Goal: Communication & Community: Connect with others

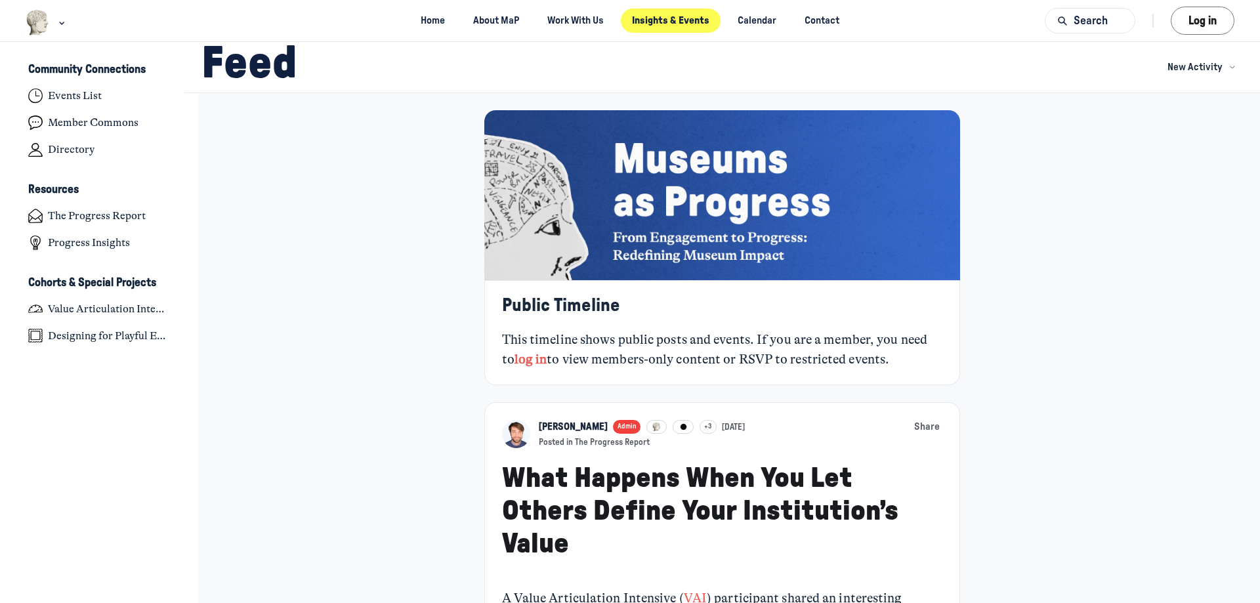
scroll to position [4185, 2579]
click at [1202, 16] on button "Log in" at bounding box center [1202, 21] width 64 height 28
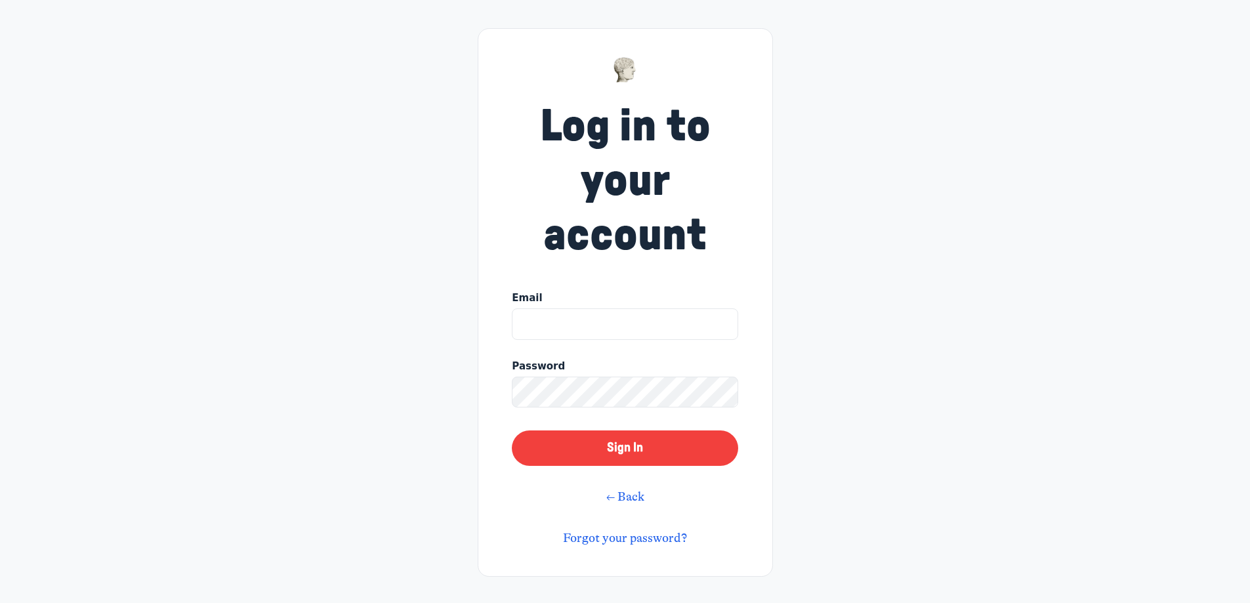
click at [600, 319] on input "Email" at bounding box center [625, 323] width 226 height 31
type input "sean.macqueen@gov.ab.ca"
click at [512, 430] on button "Sign In" at bounding box center [625, 447] width 226 height 35
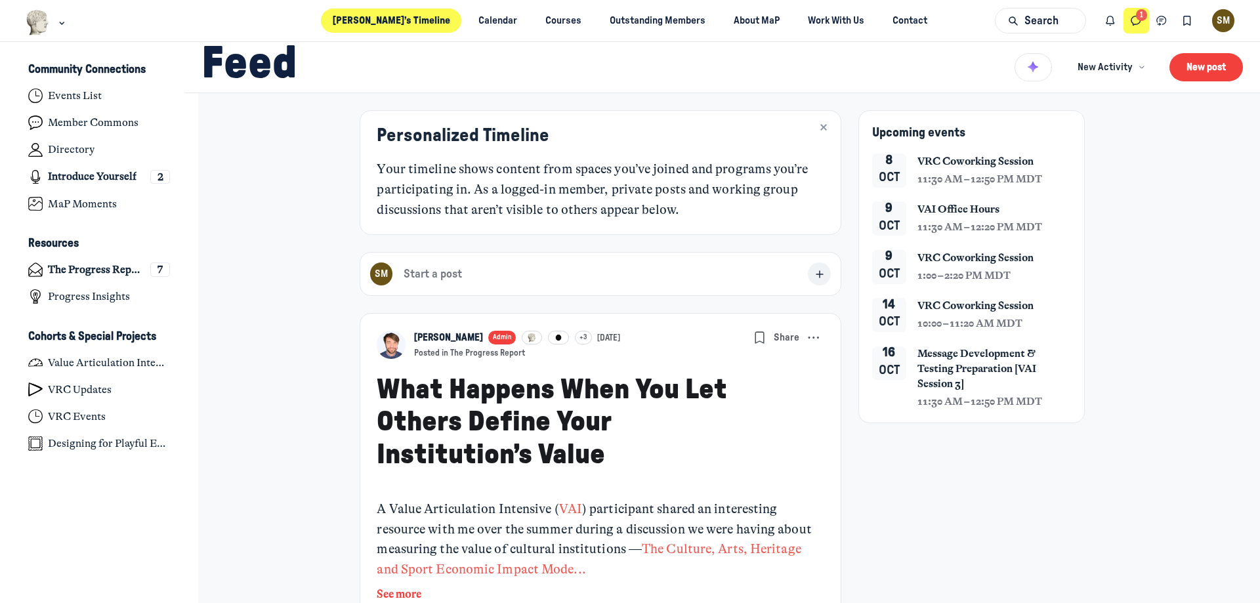
click at [1128, 13] on button "Direct messages" at bounding box center [1136, 21] width 26 height 26
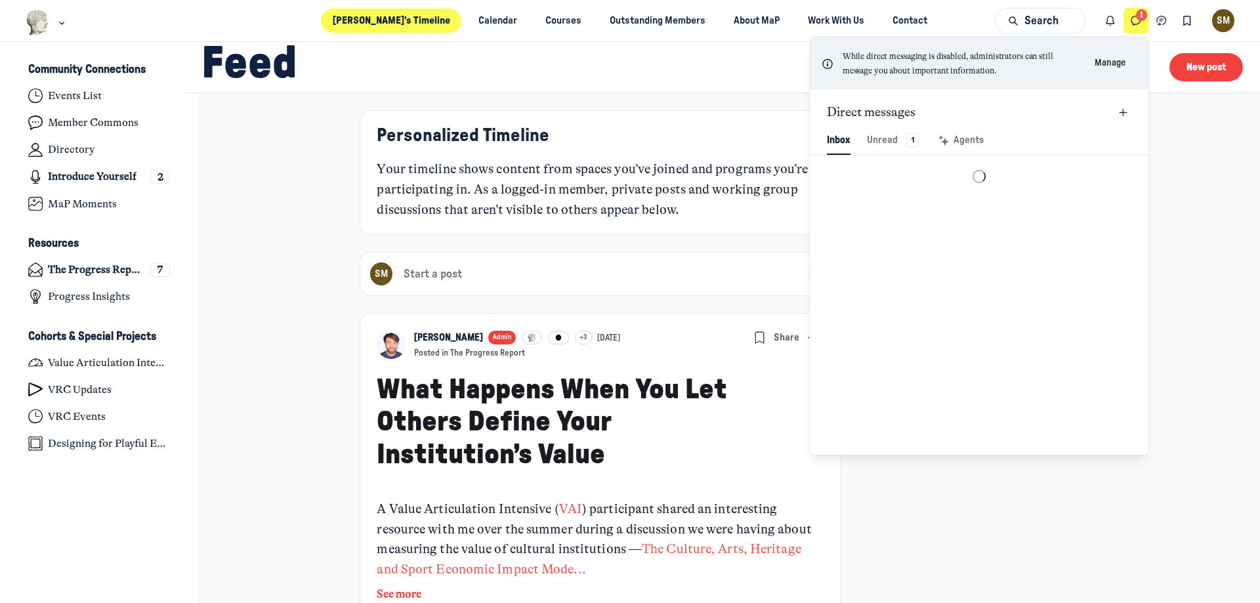
scroll to position [1786, 3057]
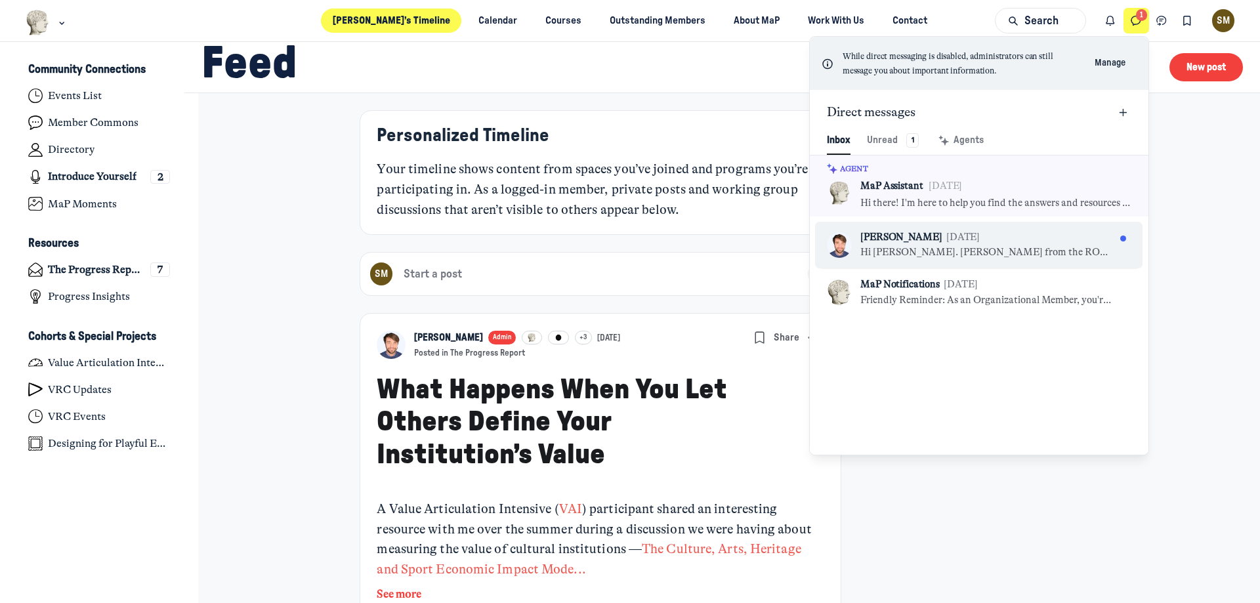
click at [996, 249] on p "Hi [PERSON_NAME]. [PERSON_NAME] from the ROM was hoping to connect with you abo…" at bounding box center [987, 252] width 255 height 14
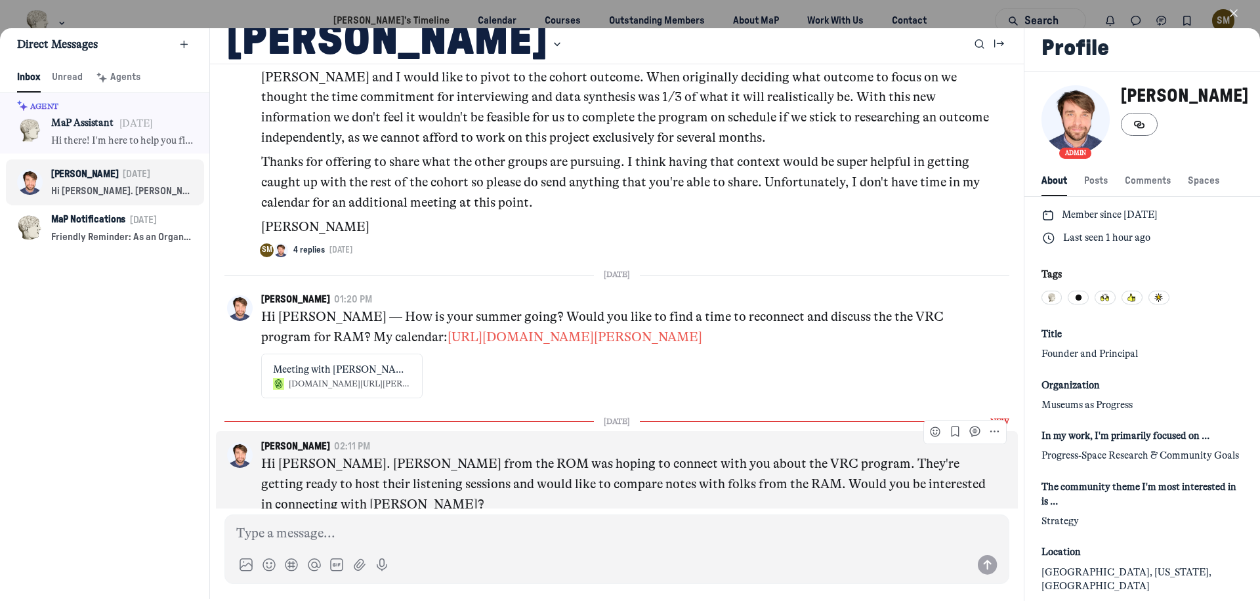
scroll to position [2603, 0]
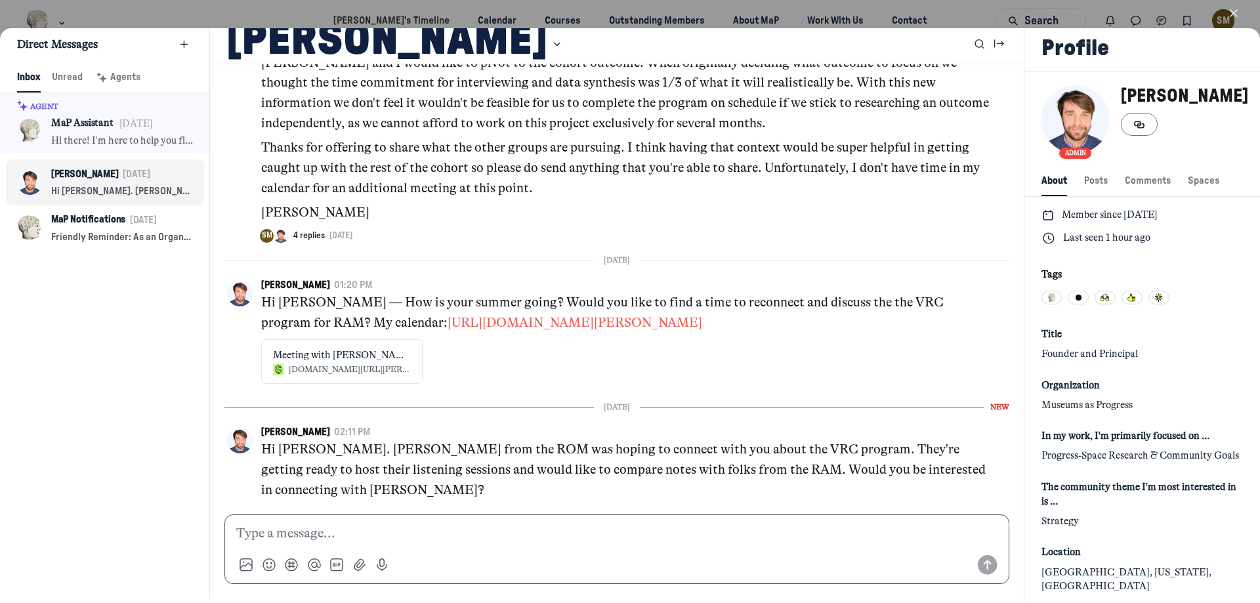
click at [464, 522] on div at bounding box center [616, 549] width 785 height 70
click at [464, 531] on p at bounding box center [616, 533] width 761 height 20
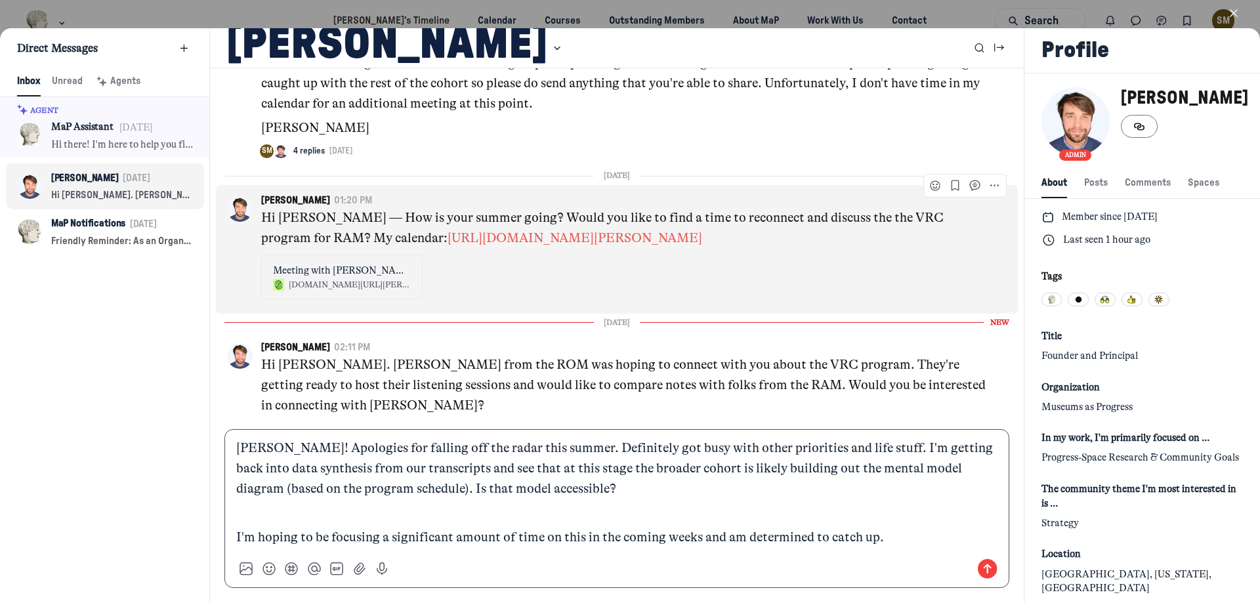
scroll to position [2692, 0]
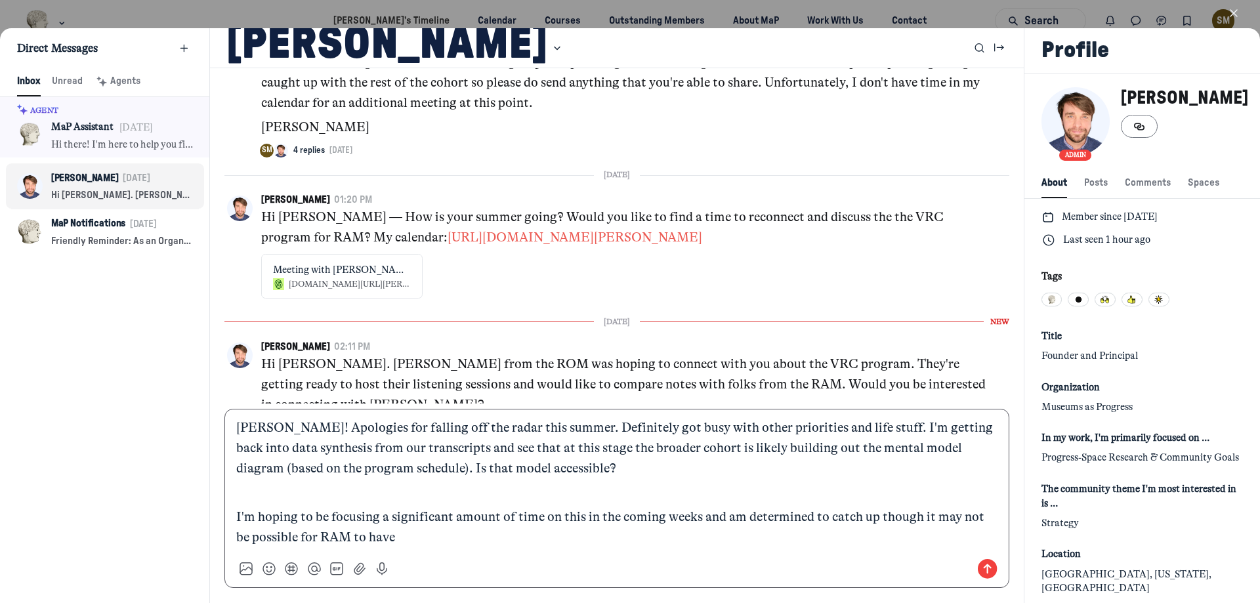
click at [906, 448] on p "[PERSON_NAME]! Apologies for falling off the radar this summer. Definitely got …" at bounding box center [616, 448] width 761 height 60
drag, startPoint x: 529, startPoint y: 468, endPoint x: 563, endPoint y: 471, distance: 34.2
click at [563, 471] on p "[PERSON_NAME]! Apologies for falling off the radar this summer. Definitely got …" at bounding box center [616, 448] width 761 height 60
click at [587, 469] on p "[PERSON_NAME]! Apologies for falling off the radar this summer. Definitely got …" at bounding box center [616, 448] width 761 height 60
click at [449, 537] on p "I'm hoping to be focusing a significant amount of time on this in the coming we…" at bounding box center [616, 527] width 761 height 41
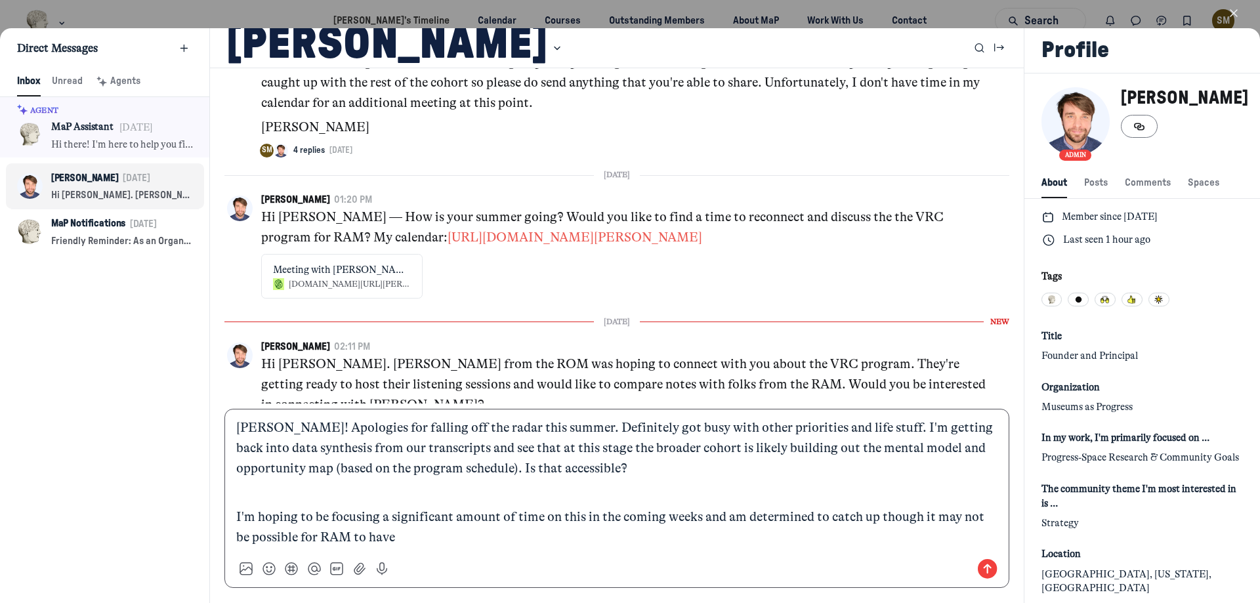
click at [875, 520] on p "I'm hoping to be focusing a significant amount of time on this in the coming we…" at bounding box center [616, 527] width 761 height 41
click at [448, 542] on p "I'm hoping to be focusing a significant amount of time on this in the coming we…" at bounding box center [616, 527] width 761 height 41
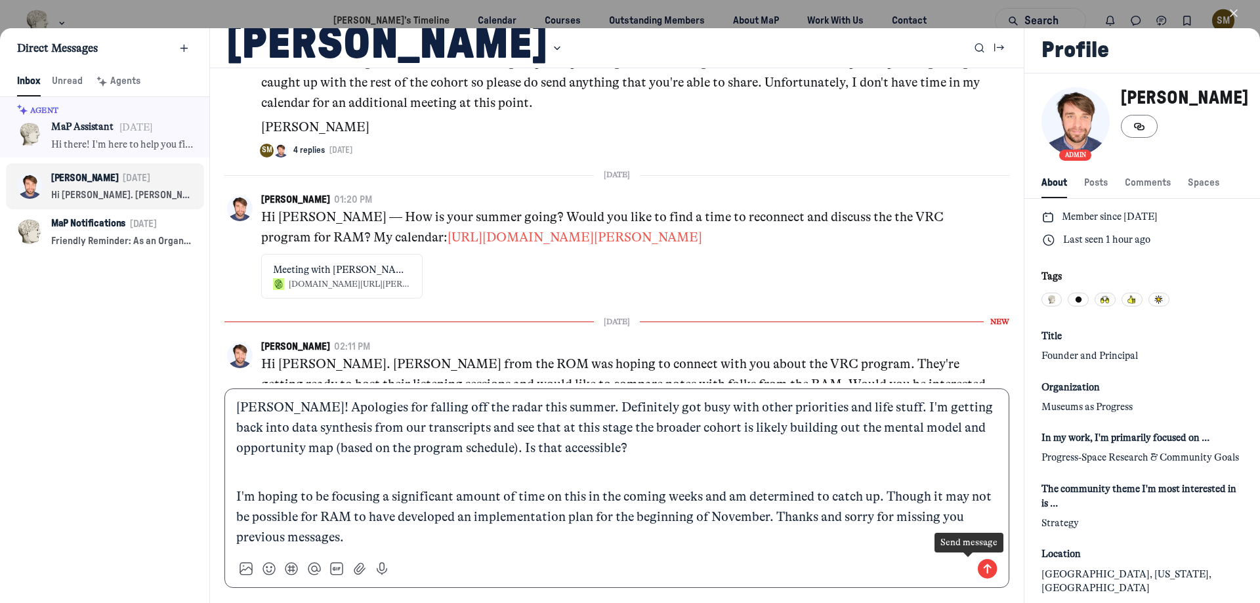
click at [977, 571] on use "Send message" at bounding box center [987, 569] width 20 height 20
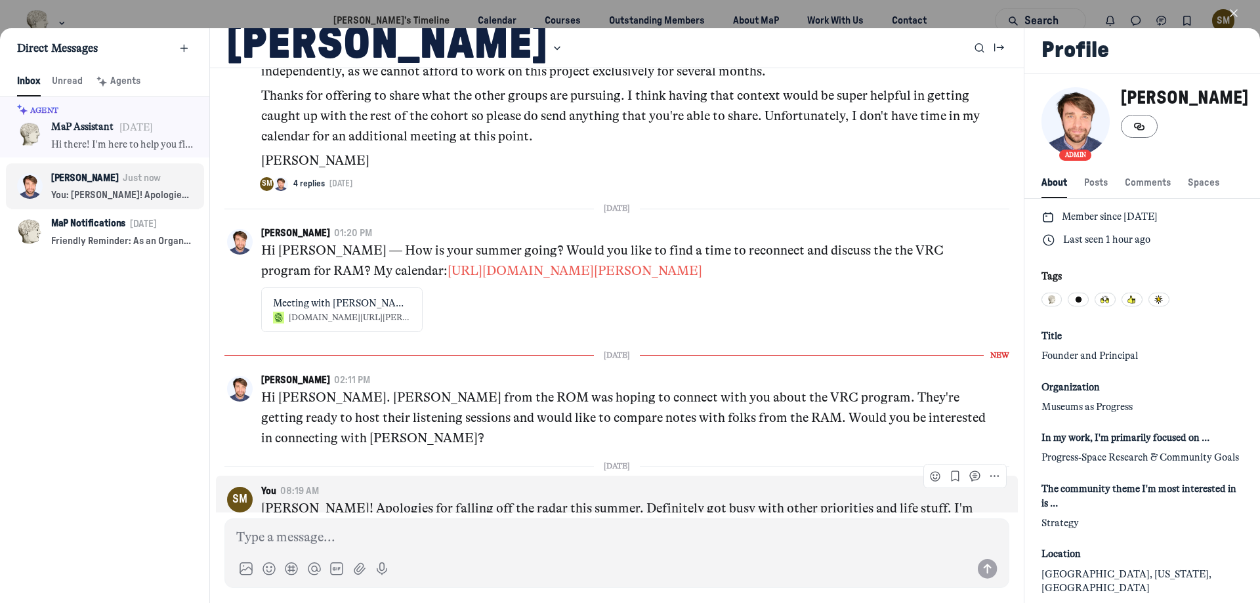
scroll to position [2803, 0]
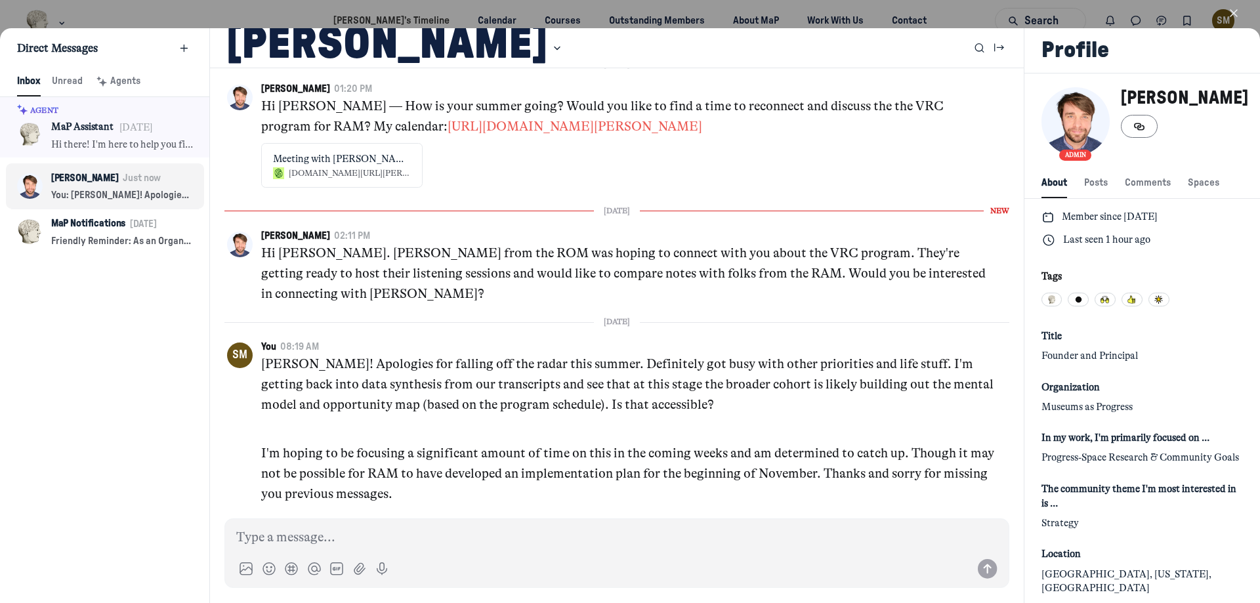
click at [1227, 14] on icon "button" at bounding box center [1233, 13] width 13 height 13
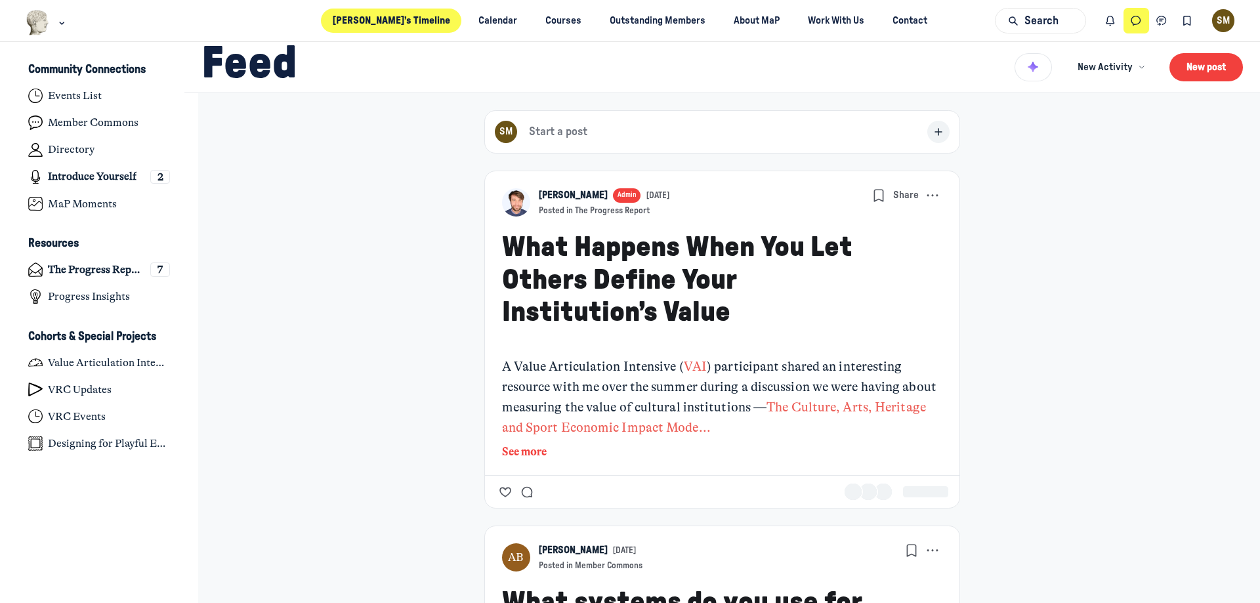
scroll to position [4185, 2579]
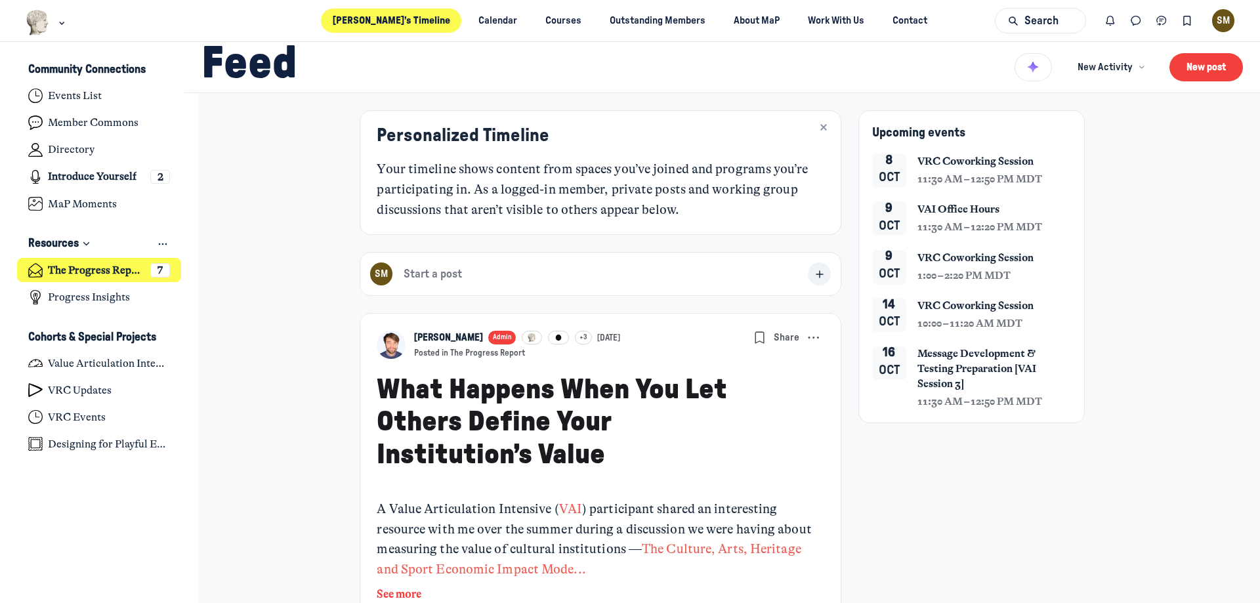
click at [125, 269] on h4 "The Progress Report" at bounding box center [96, 270] width 96 height 13
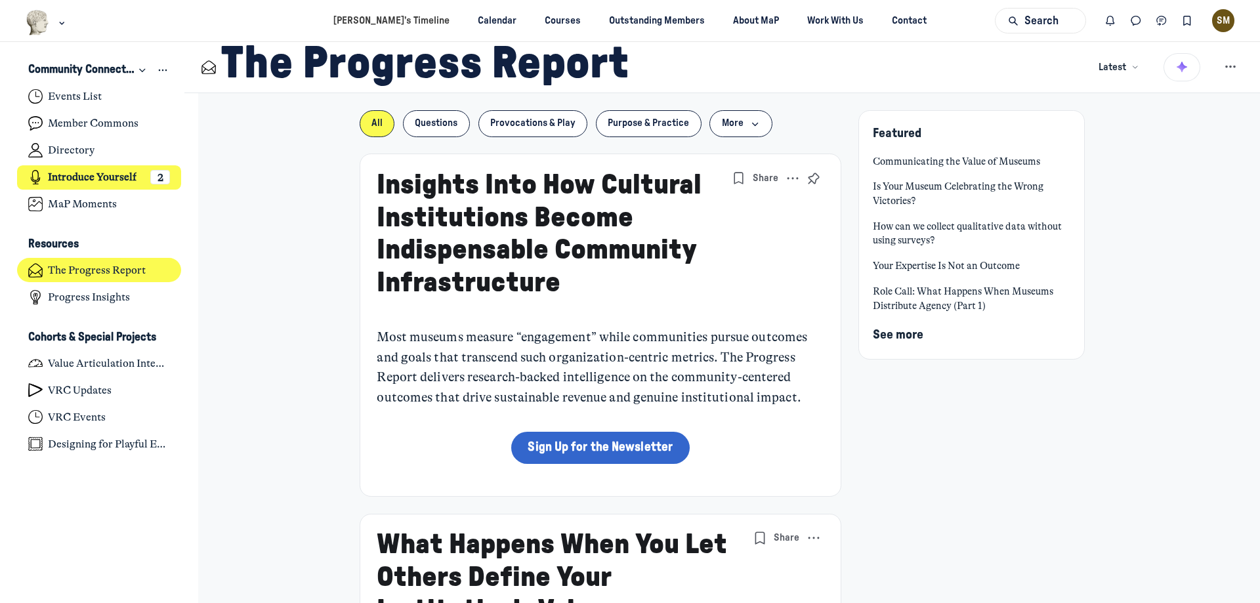
click at [125, 181] on h4 "Introduce Yourself" at bounding box center [92, 177] width 89 height 13
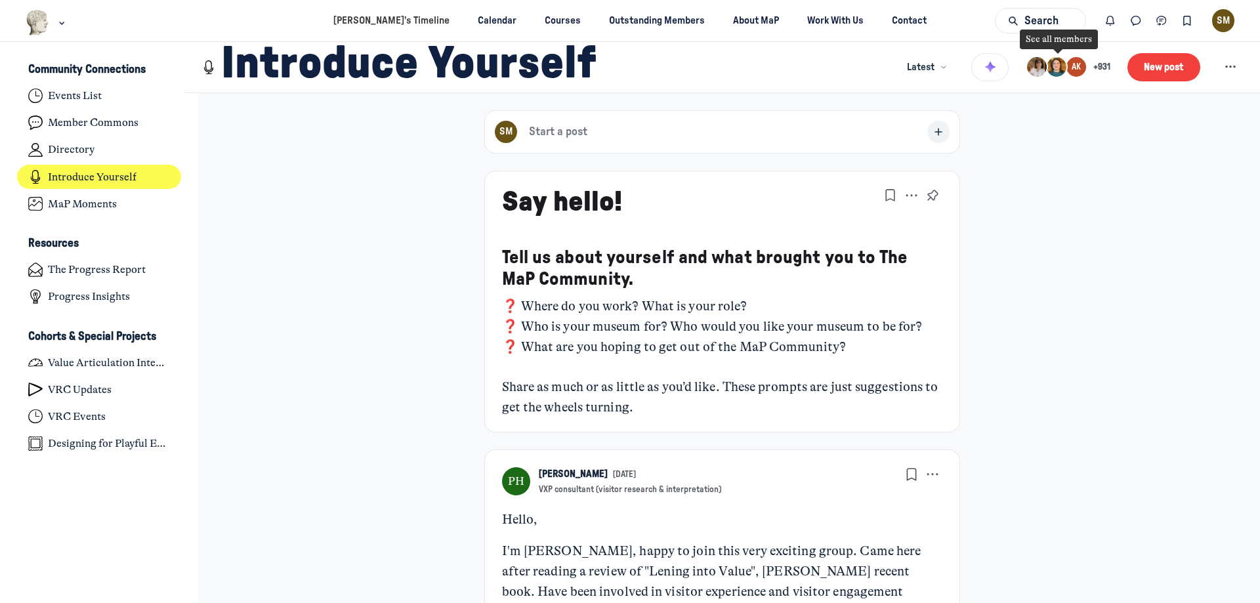
click at [1027, 68] on img "Page Header" at bounding box center [1037, 67] width 20 height 20
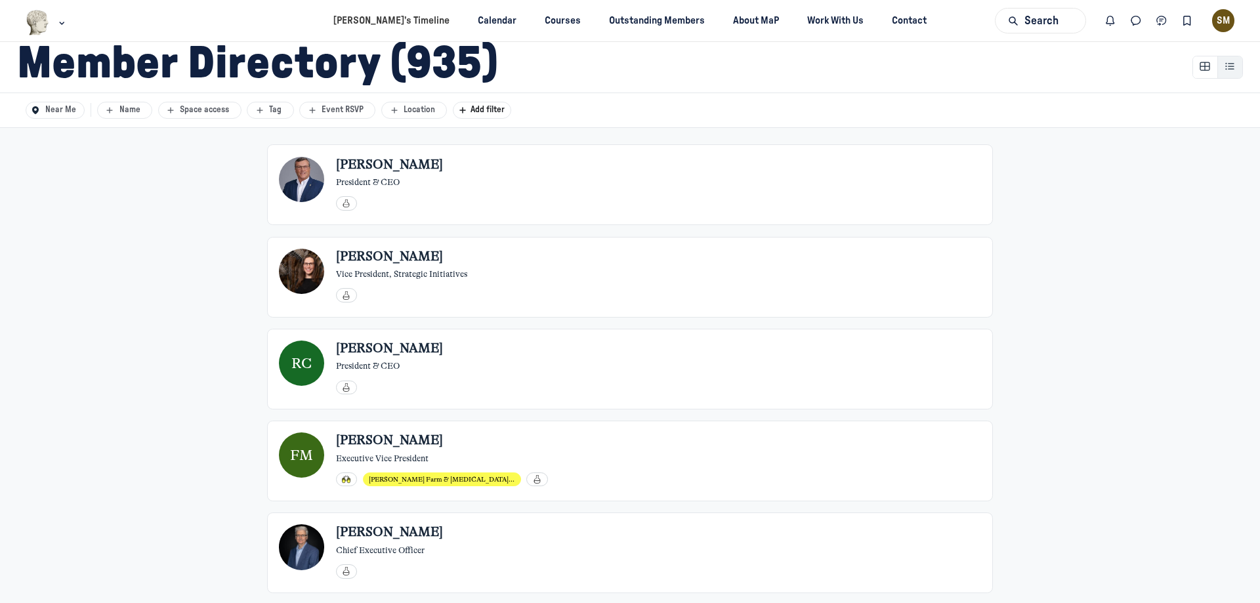
click at [75, 115] on div "Member Directory (935)" at bounding box center [510, 67] width 987 height 98
click at [52, 111] on div "Member Directory (935)" at bounding box center [510, 67] width 987 height 98
click at [63, 118] on button "Near Me" at bounding box center [56, 110] width 60 height 17
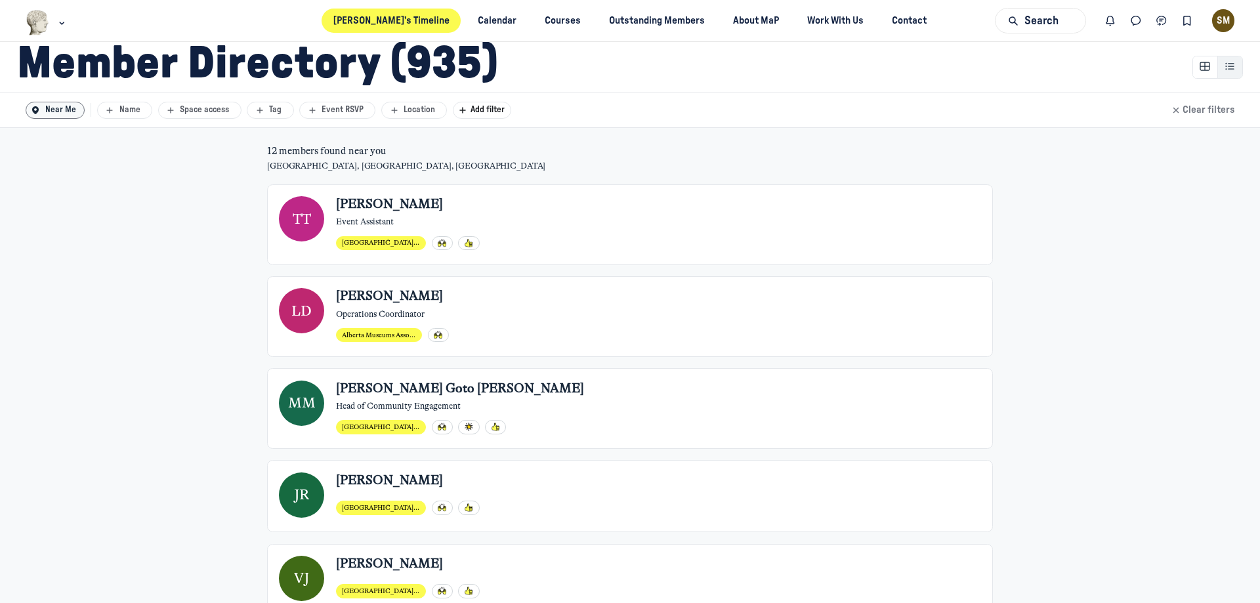
click at [392, 14] on link "[PERSON_NAME]’s Timeline" at bounding box center [390, 21] width 139 height 24
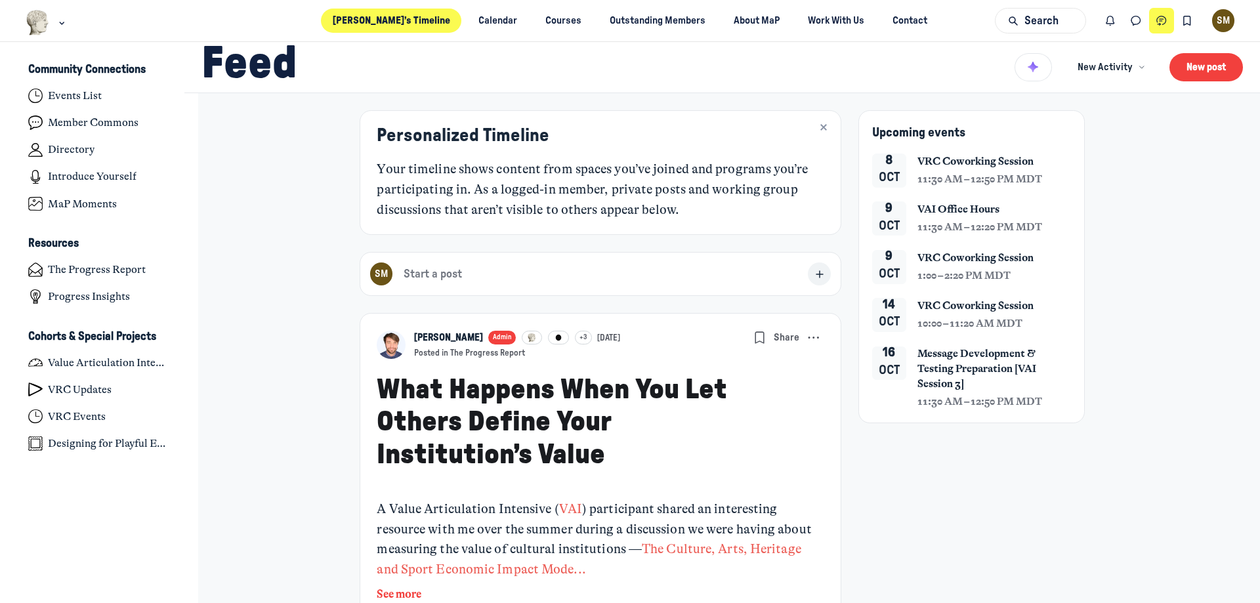
click at [1162, 20] on icon "Chat threads" at bounding box center [1161, 21] width 13 height 14
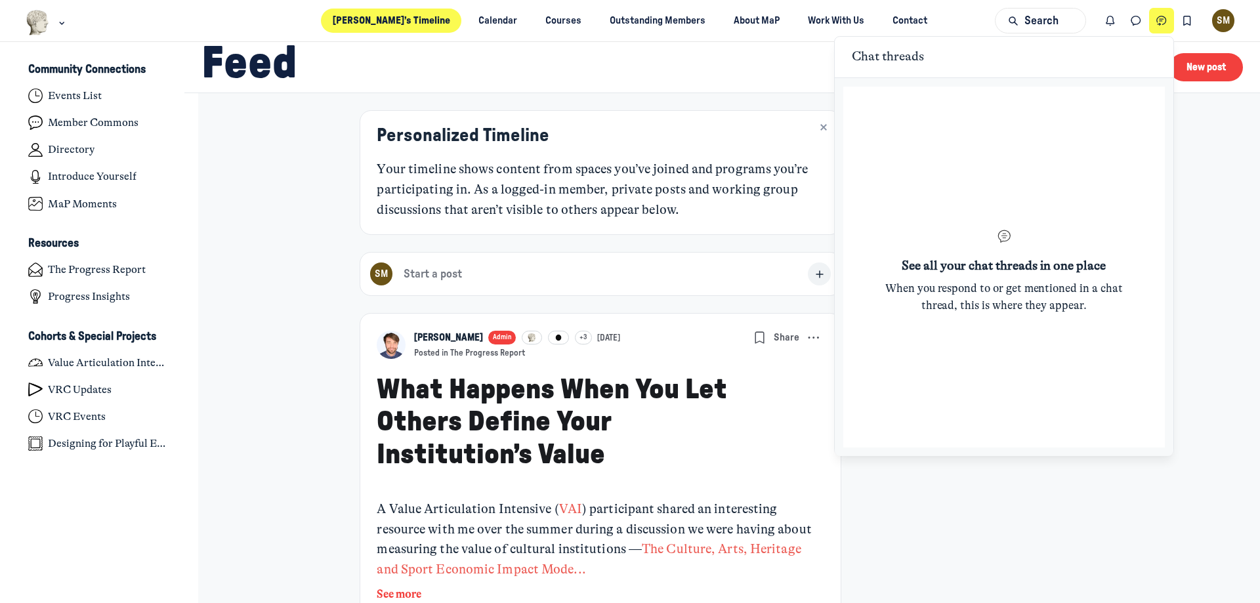
click at [1162, 20] on icon "Chat threads" at bounding box center [1161, 21] width 13 height 14
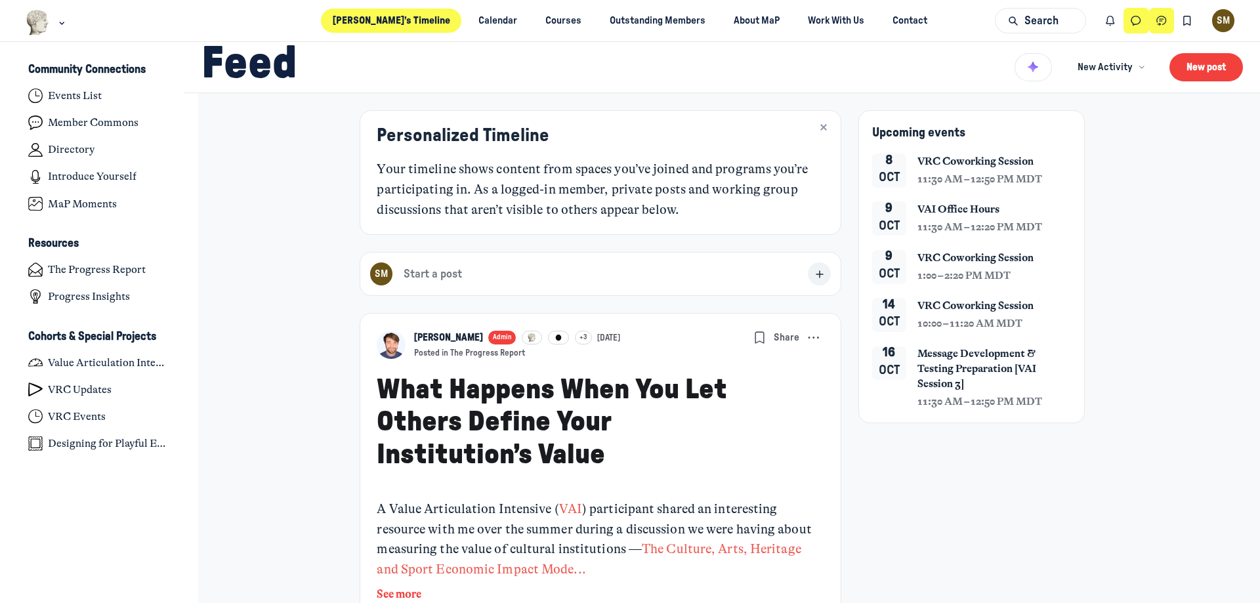
click at [1135, 20] on icon "Direct messages" at bounding box center [1135, 21] width 13 height 14
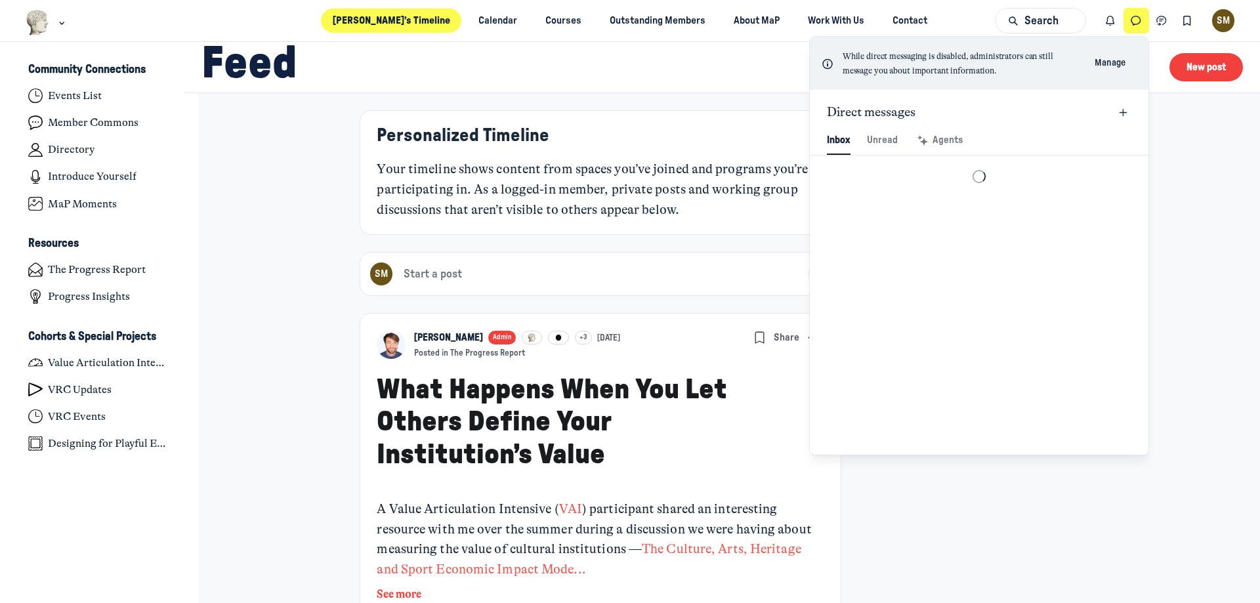
scroll to position [1786, 3057]
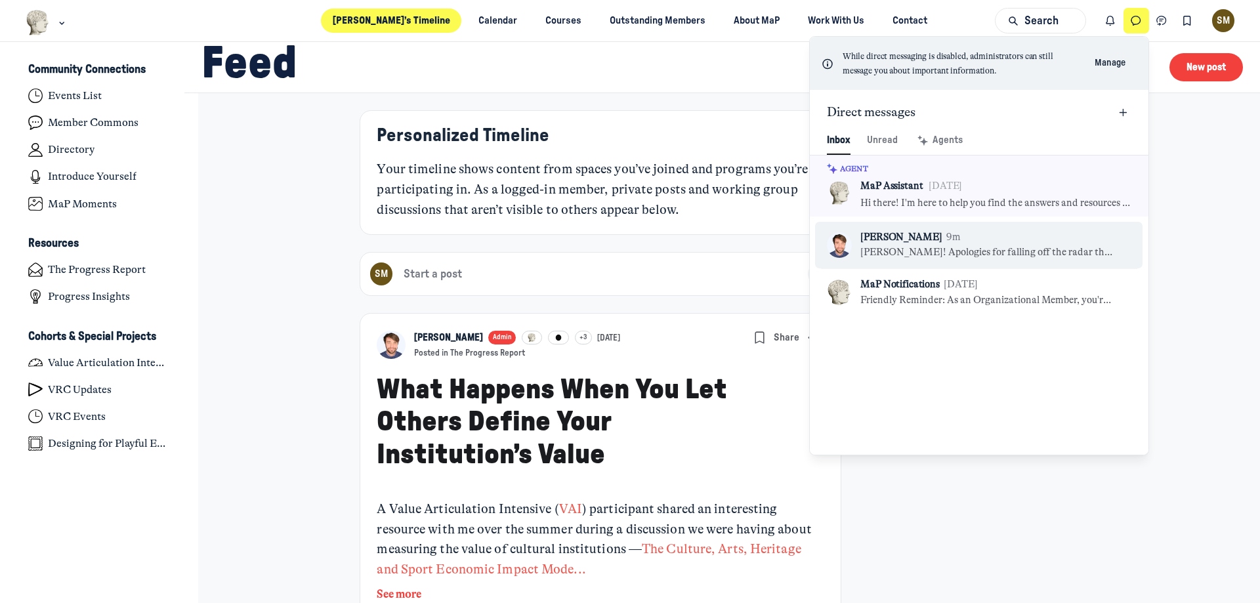
click at [1026, 247] on p "[PERSON_NAME]! Apologies for falling off the radar this summer. Definitely got …" at bounding box center [987, 252] width 255 height 14
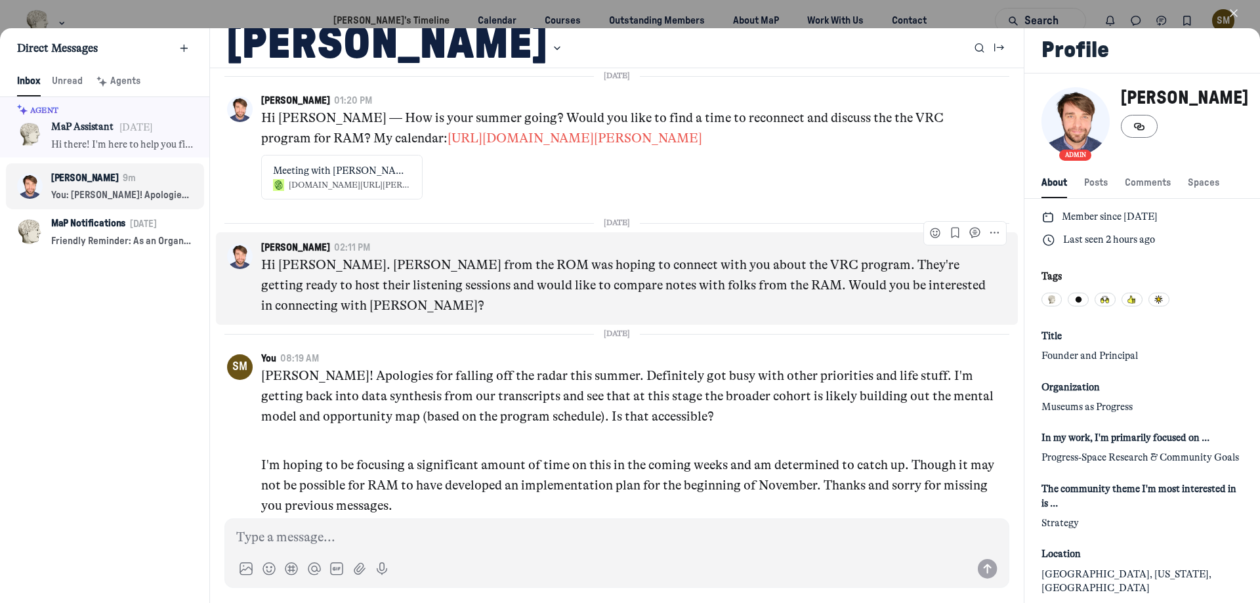
scroll to position [2803, 0]
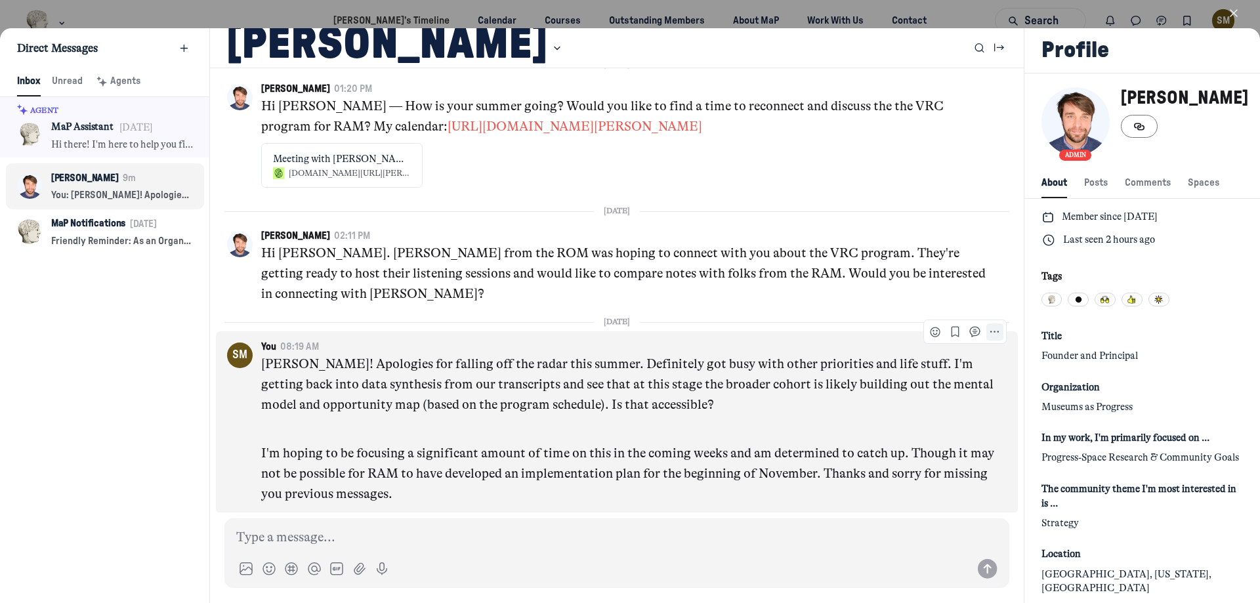
click at [989, 336] on icon "More actions" at bounding box center [994, 331] width 11 height 11
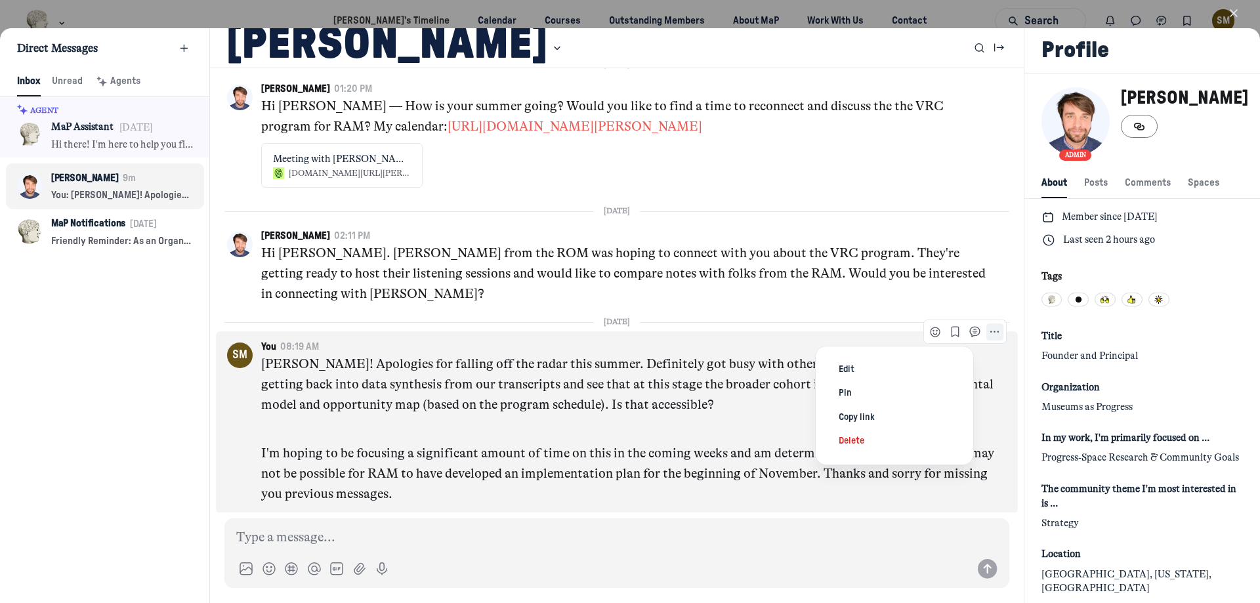
click at [989, 336] on icon "More actions" at bounding box center [994, 331] width 11 height 11
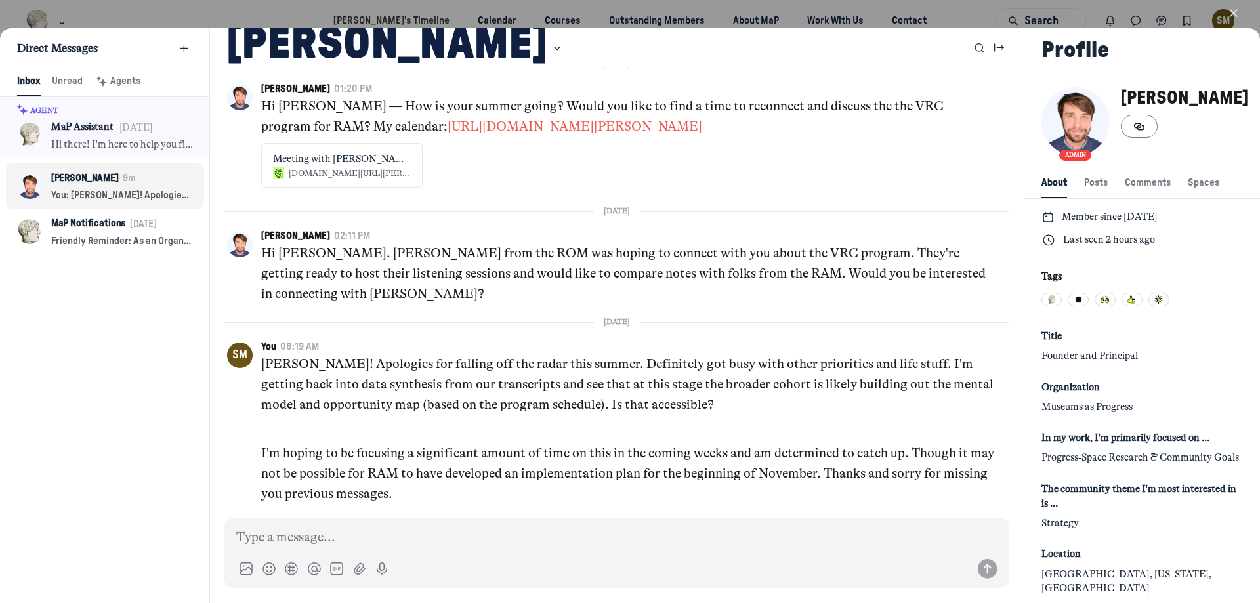
click at [1229, 3] on button "Close" at bounding box center [1233, 13] width 30 height 20
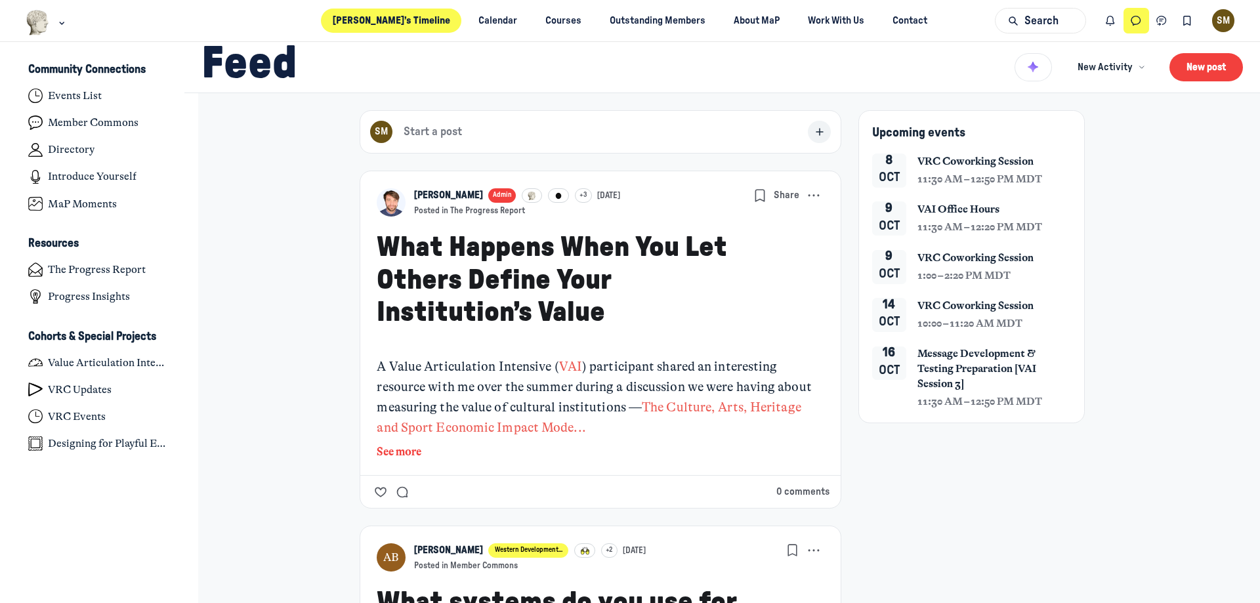
scroll to position [4185, 2579]
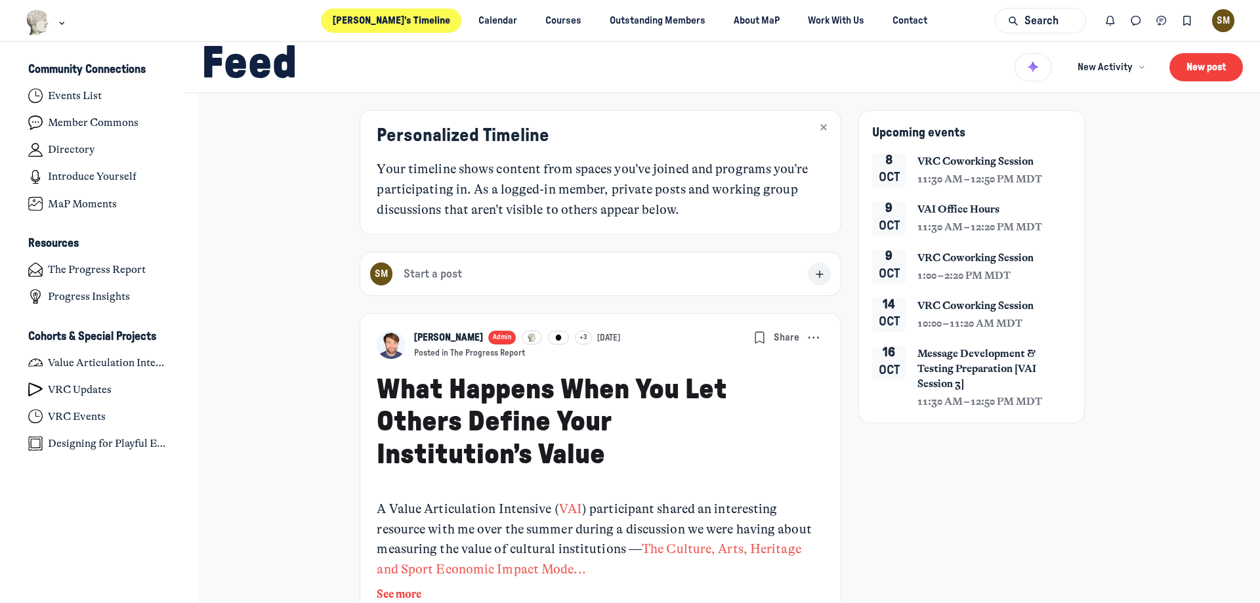
click at [1110, 20] on icon "Notifications" at bounding box center [1109, 21] width 13 height 14
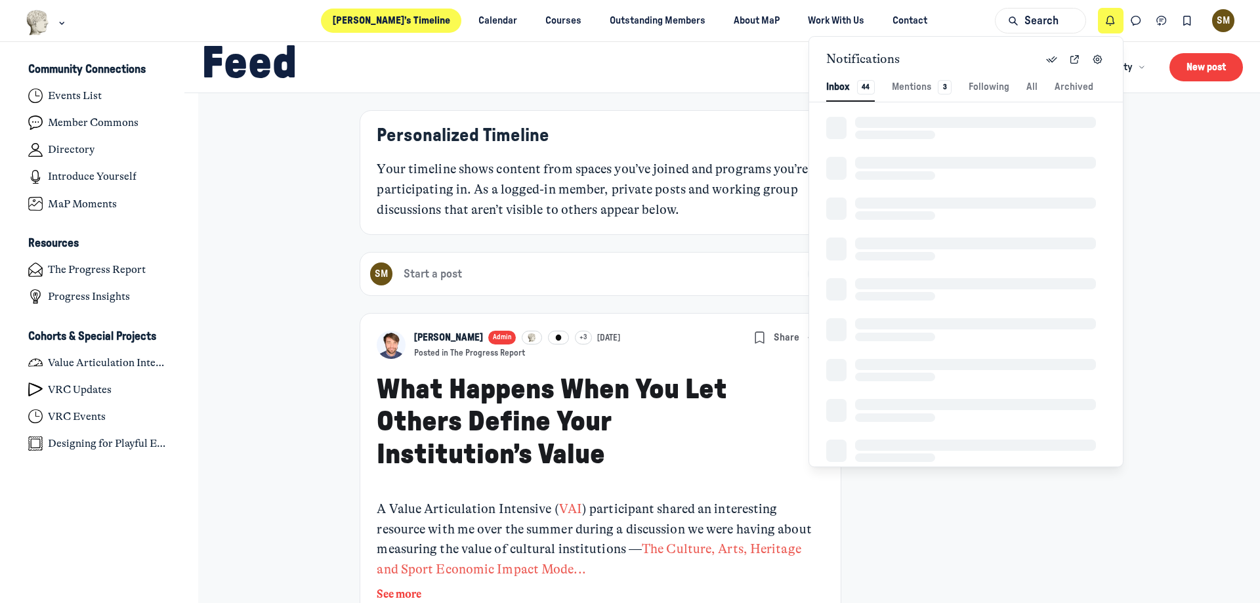
scroll to position [1786, 2877]
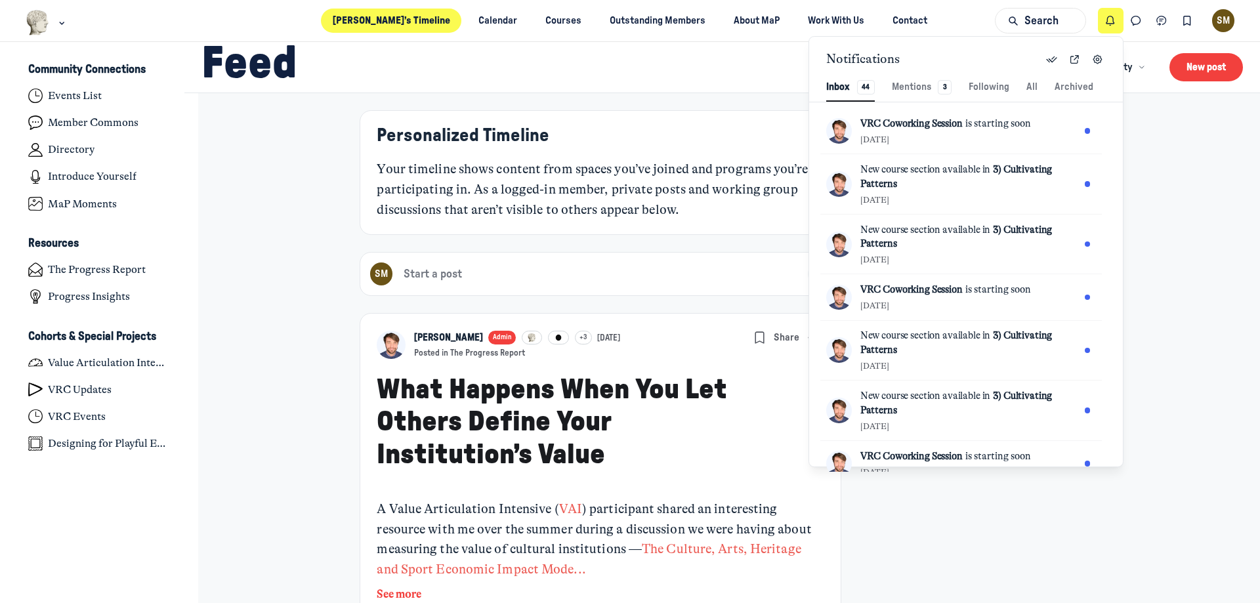
click at [1110, 20] on icon "Notifications" at bounding box center [1109, 21] width 13 height 14
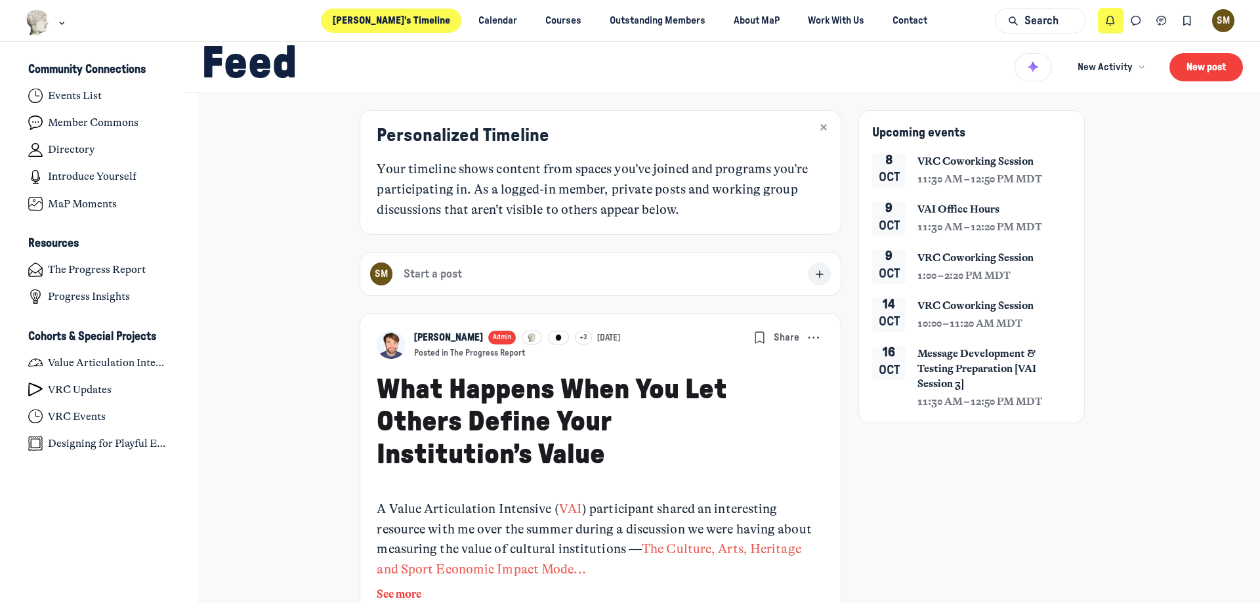
click at [1110, 20] on icon "Notifications" at bounding box center [1109, 21] width 13 height 14
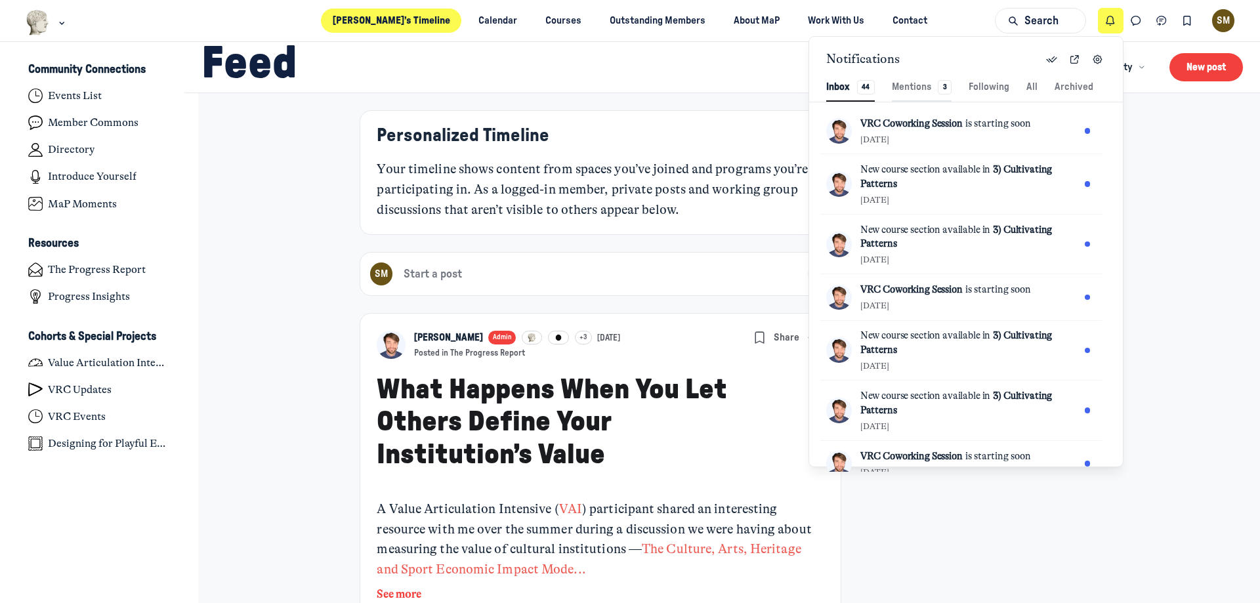
click at [918, 93] on div "Mentions 3" at bounding box center [922, 87] width 60 height 14
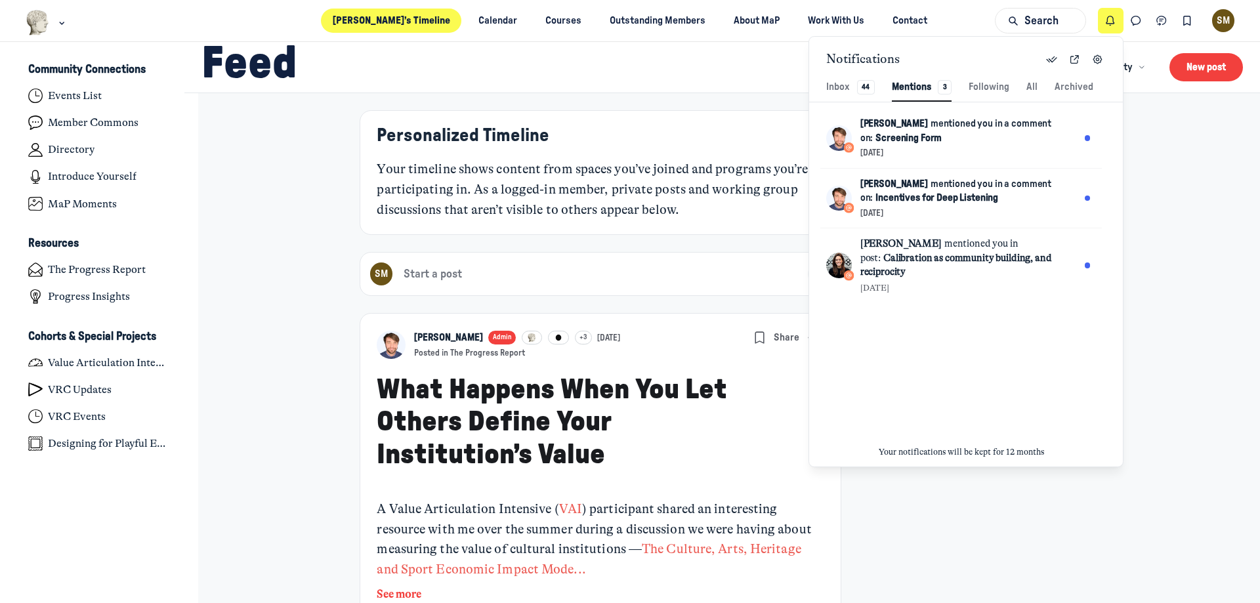
click at [1100, 24] on button "Notifications" at bounding box center [1111, 21] width 26 height 26
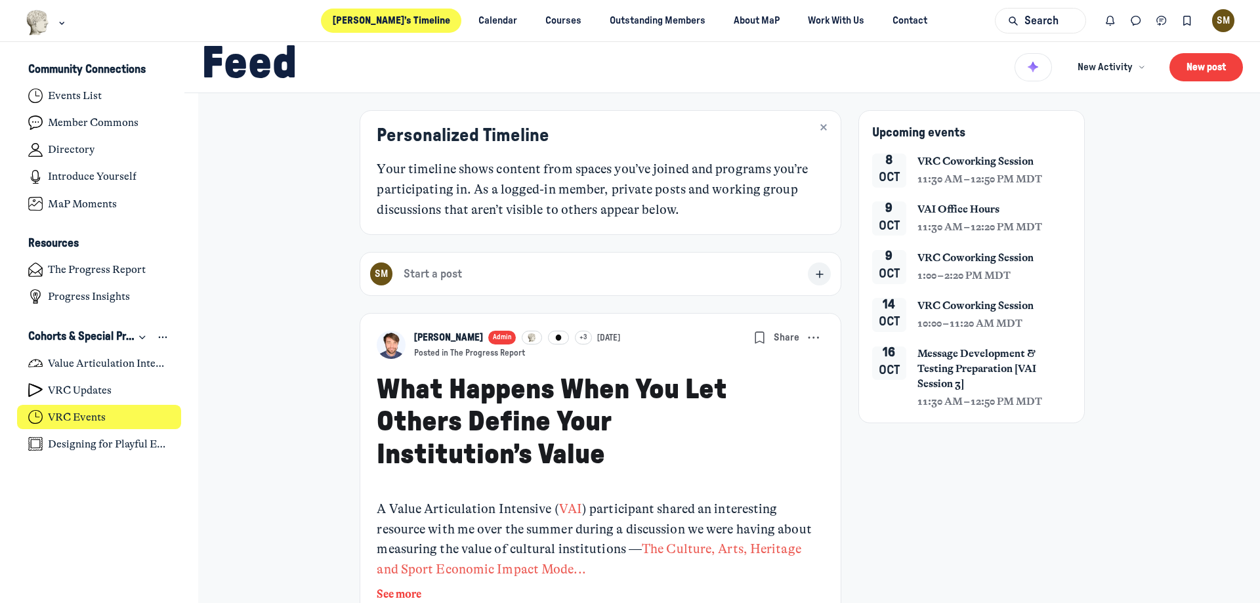
click at [87, 414] on h4 "VRC Events" at bounding box center [77, 417] width 58 height 13
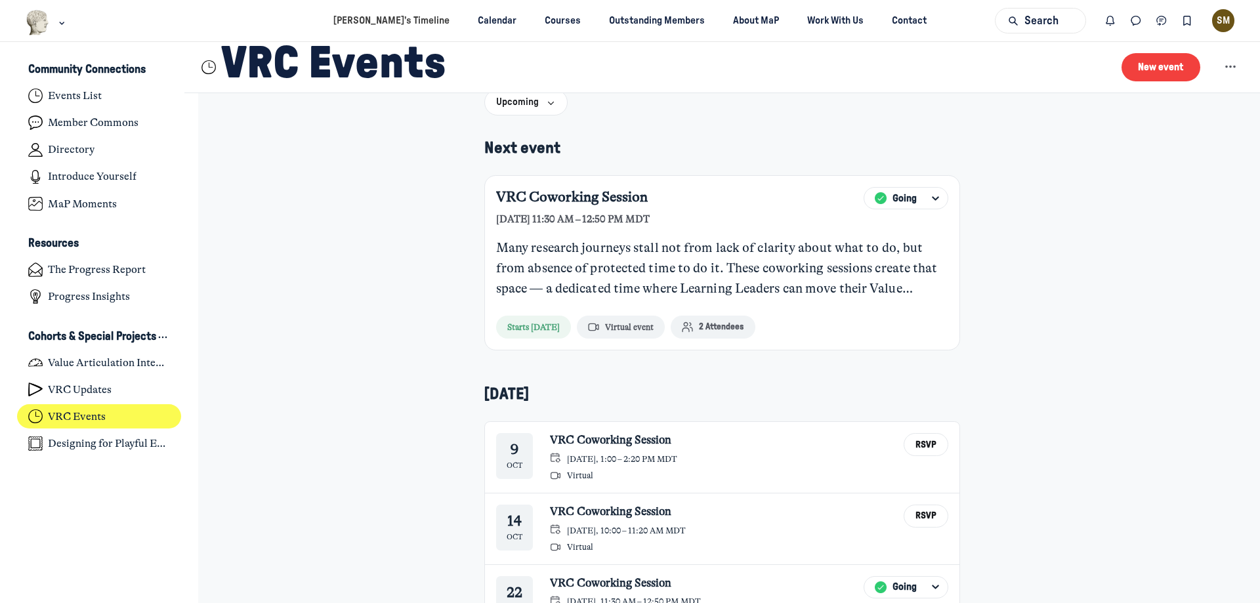
scroll to position [197, 0]
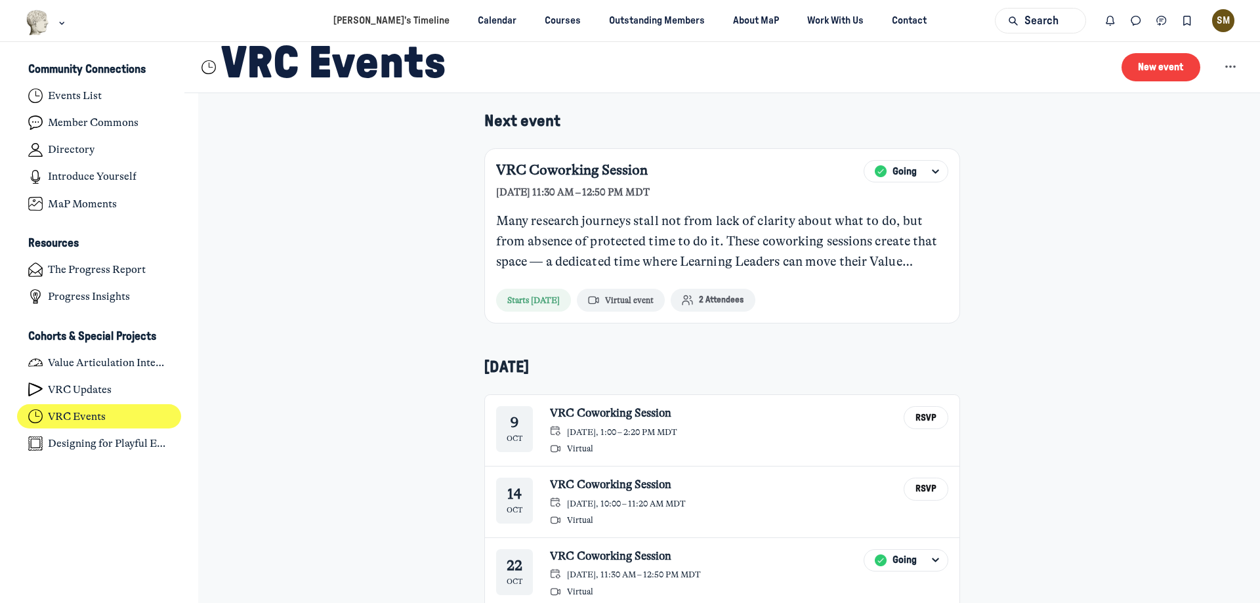
click at [716, 310] on button "2 Attendees" at bounding box center [712, 300] width 84 height 23
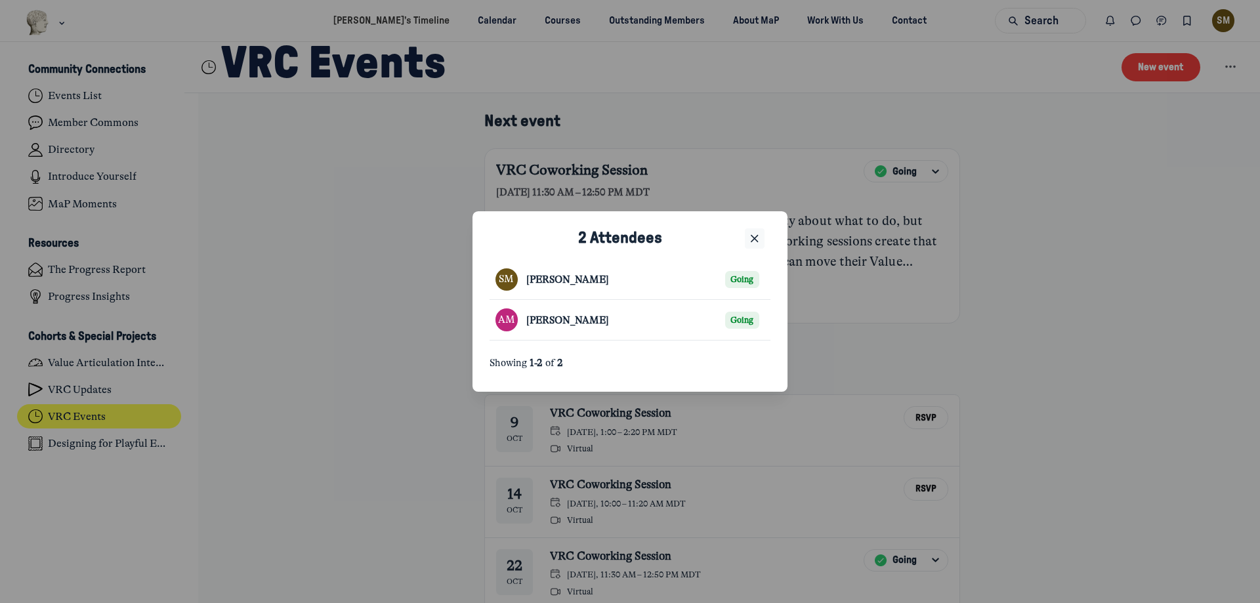
click at [755, 235] on icon "Close" at bounding box center [754, 239] width 13 height 14
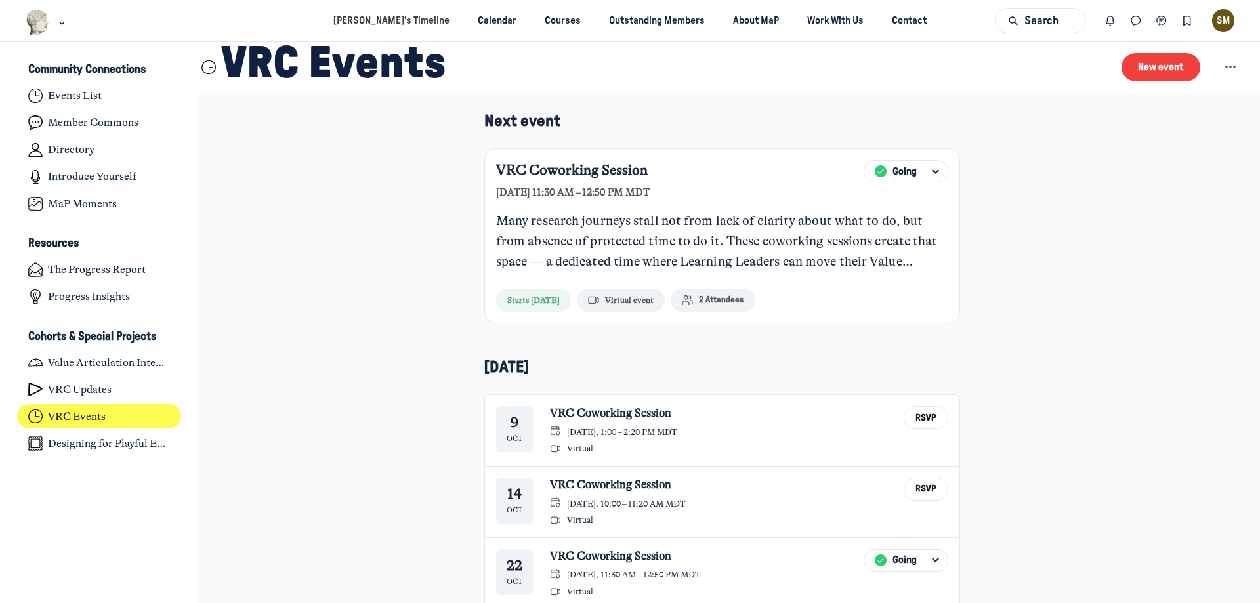
click at [1113, 321] on div "Value Realization Collaborative (VRC) Coworking Events Those enrolled in The Va…" at bounding box center [722, 345] width 1024 height 899
click at [820, 338] on div "Next event VRC Coworking Session [DATE] 11:30 AM – 12:50 PM MDT Going Many rese…" at bounding box center [722, 454] width 476 height 684
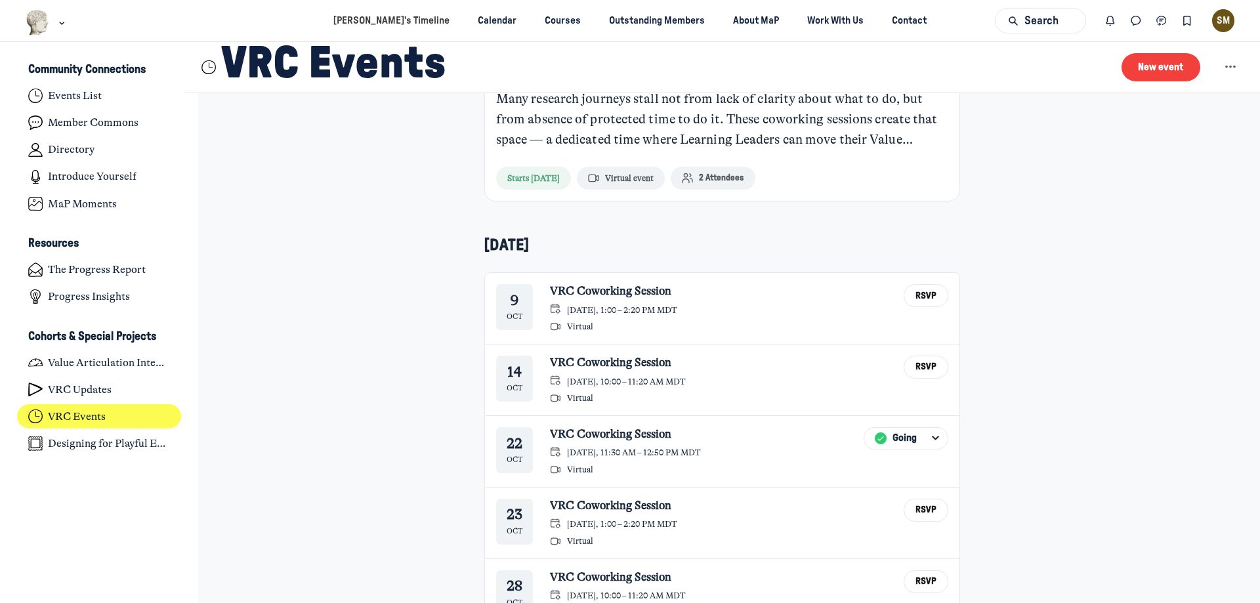
scroll to position [258, 0]
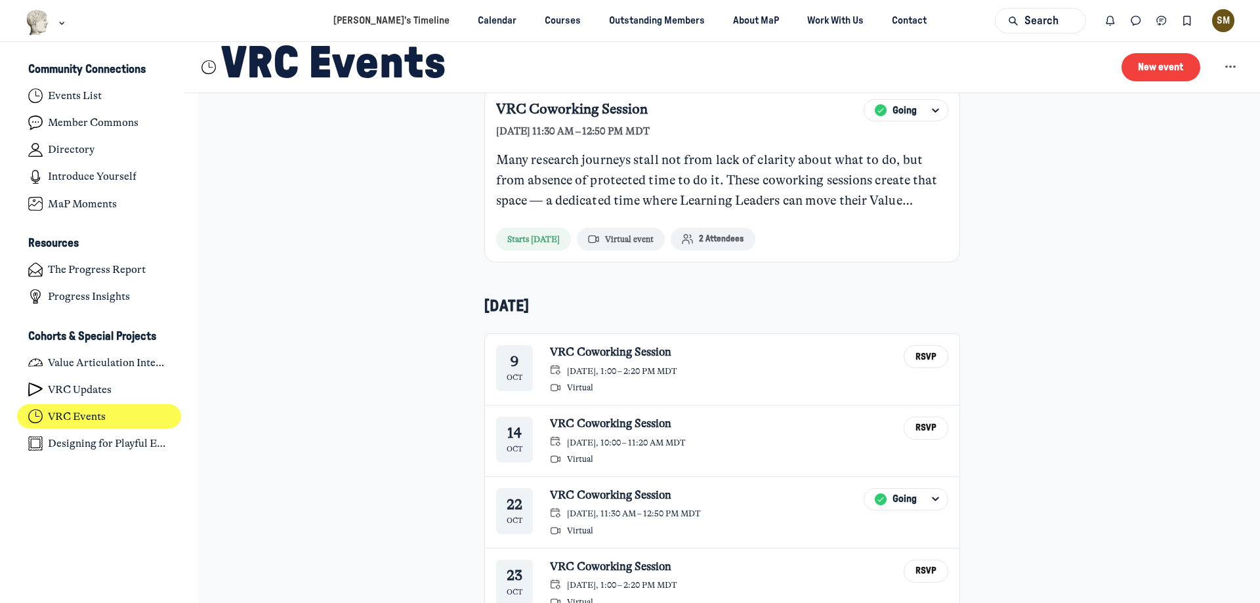
click at [677, 375] on div "VRC Coworking Session [DATE], 1:00 – 2:20 PM MDT Virtual RSVP" at bounding box center [749, 369] width 398 height 48
click at [630, 358] on link "VRC Coworking Session" at bounding box center [613, 352] width 127 height 14
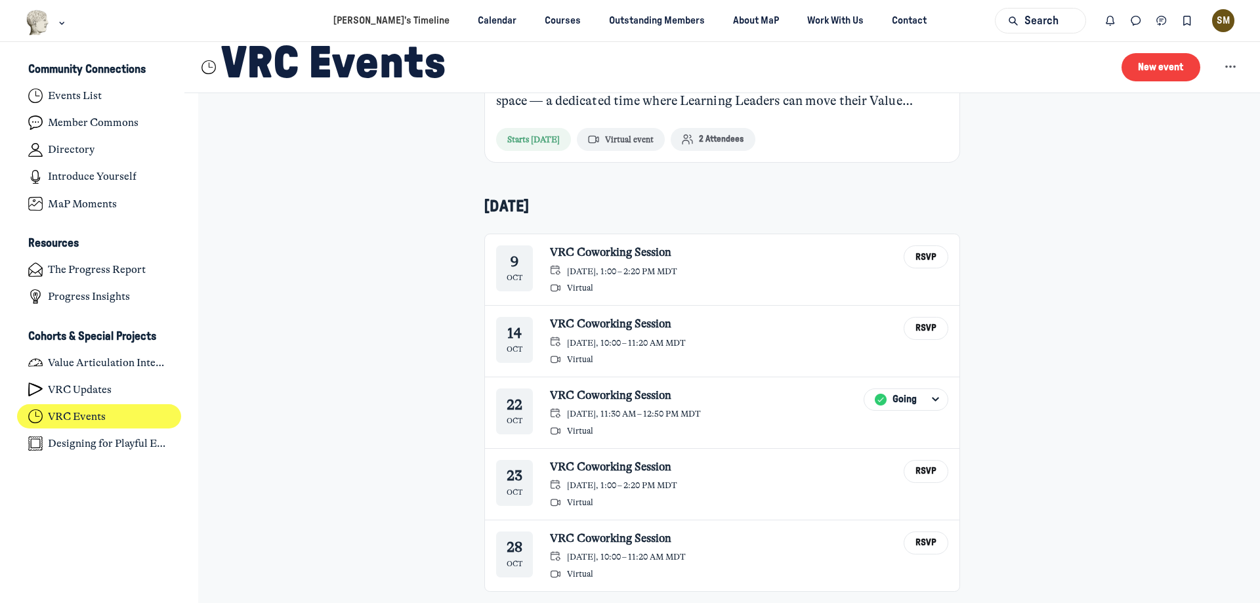
scroll to position [389, 0]
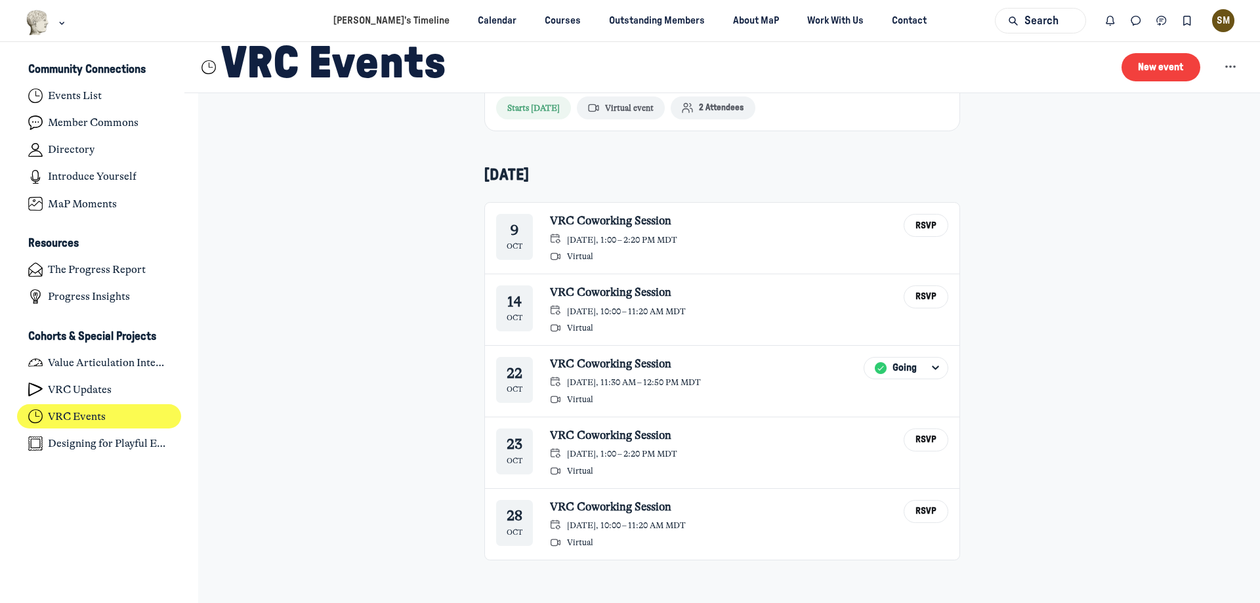
click at [1116, 265] on div "Value Realization Collaborative (VRC) Coworking Events Those enrolled in The Va…" at bounding box center [722, 153] width 1024 height 899
click at [1132, 17] on icon "Direct messages" at bounding box center [1135, 21] width 13 height 14
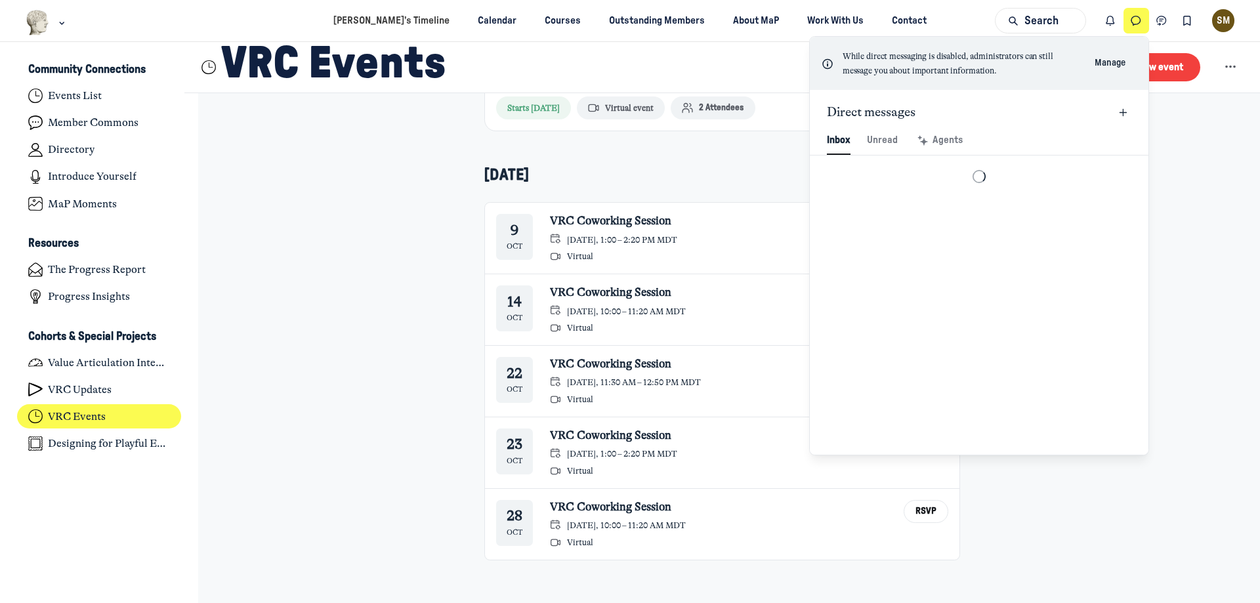
scroll to position [1786, 3057]
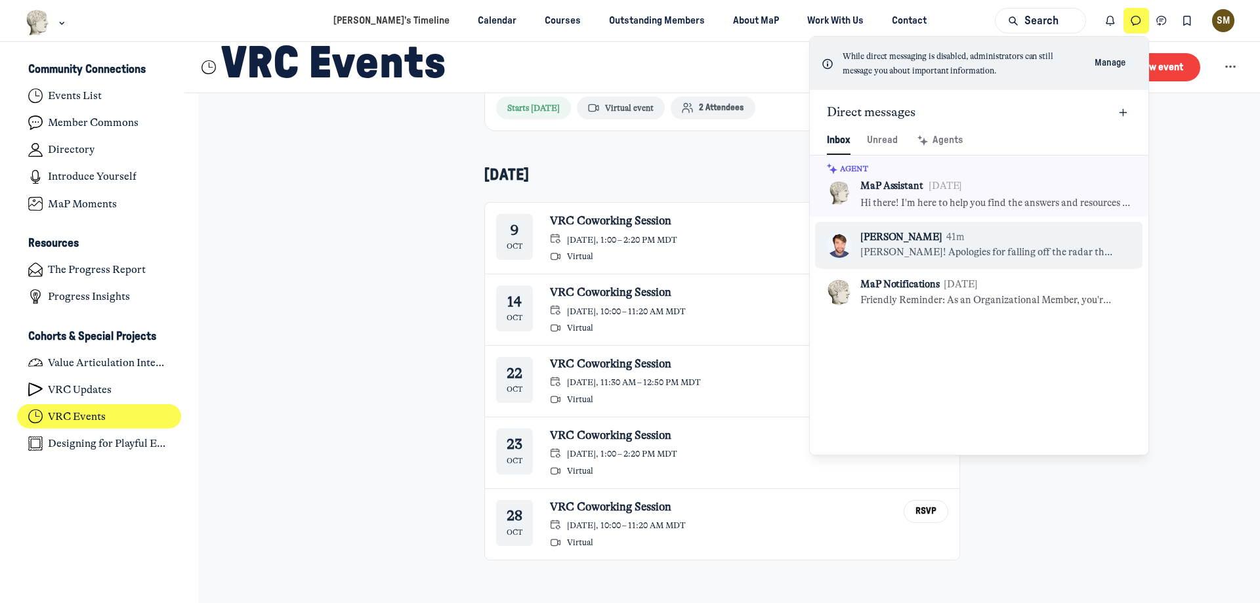
click at [1001, 230] on div "[PERSON_NAME] 41m" at bounding box center [987, 237] width 255 height 14
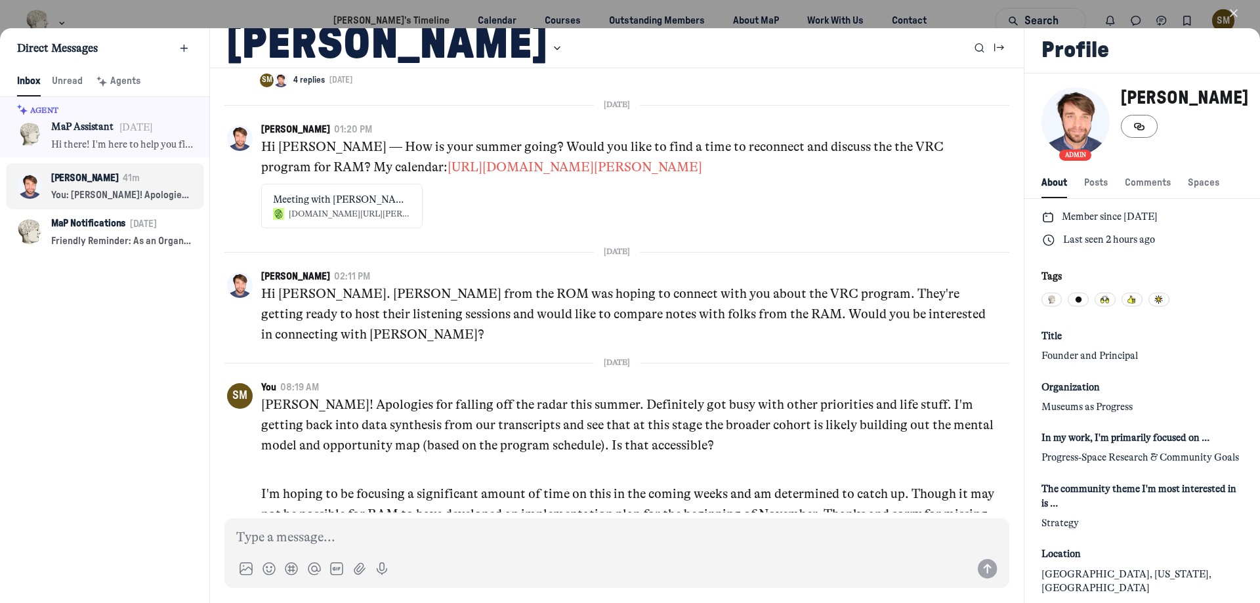
scroll to position [1786, 2593]
click at [1236, 12] on icon "button" at bounding box center [1233, 13] width 13 height 13
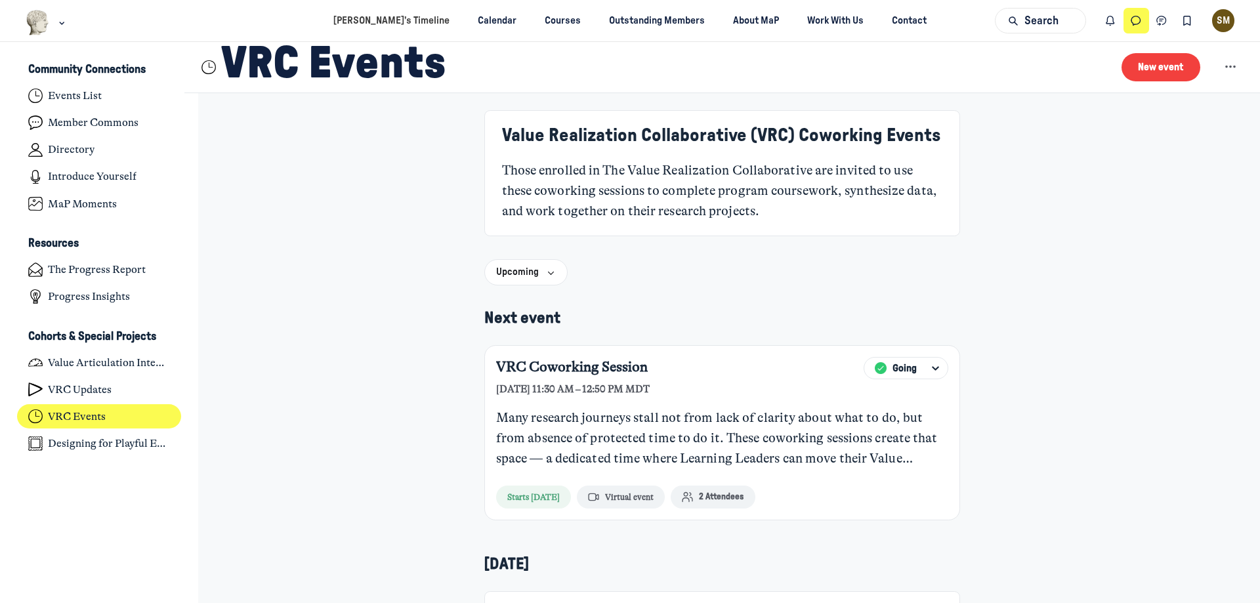
scroll to position [4185, 2579]
click at [113, 417] on link "VRC Events" at bounding box center [99, 416] width 165 height 24
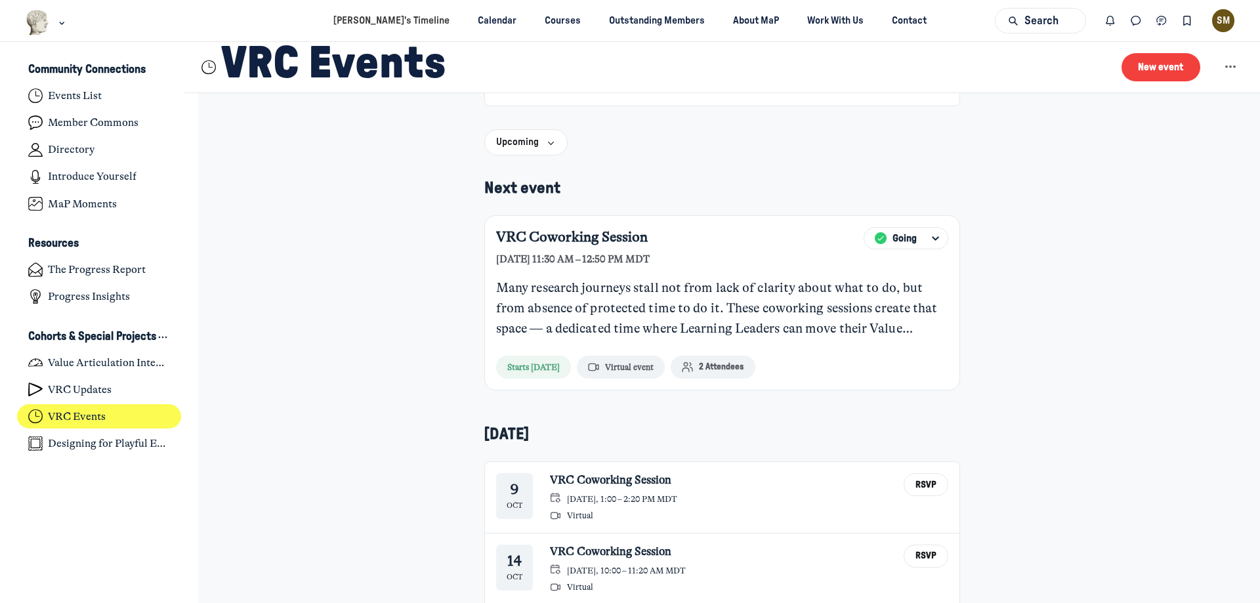
scroll to position [131, 0]
